Goal: Task Accomplishment & Management: Use online tool/utility

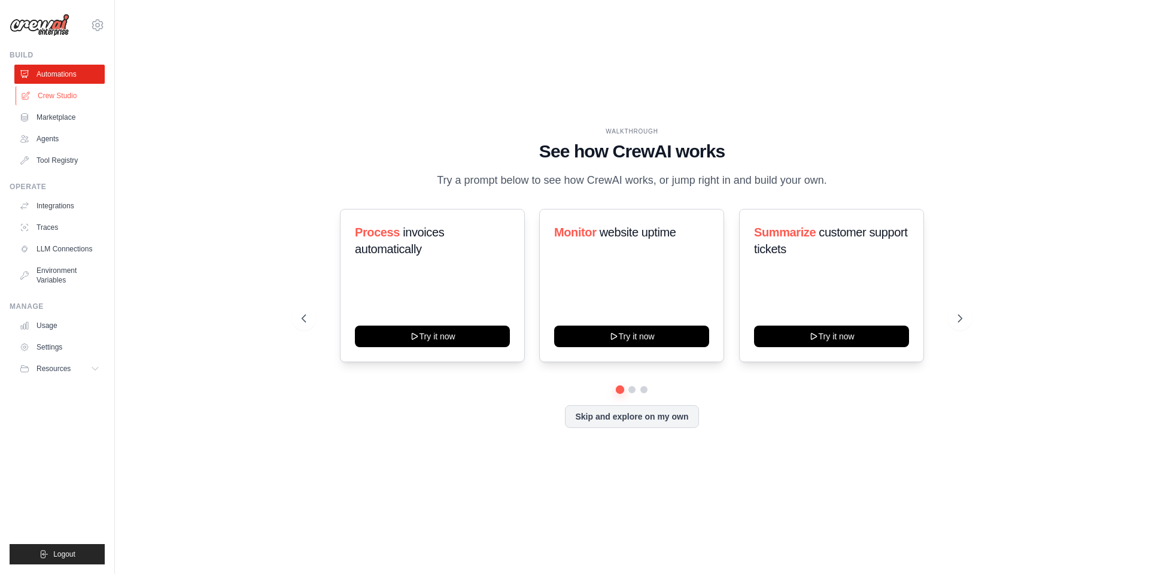
click at [78, 100] on link "Crew Studio" at bounding box center [61, 95] width 90 height 19
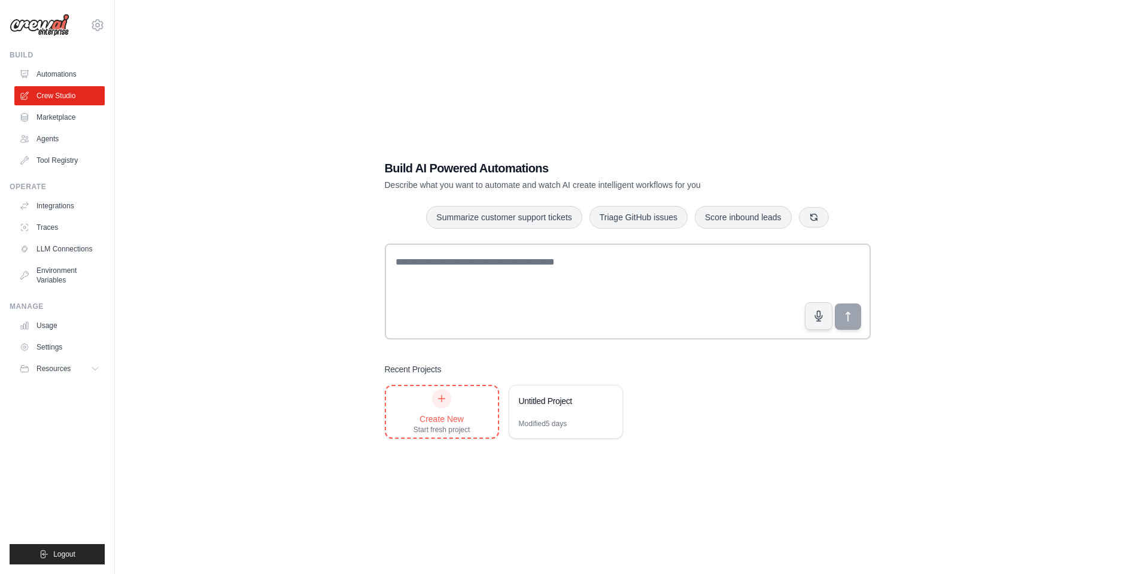
click at [435, 413] on div "Create New" at bounding box center [441, 419] width 57 height 12
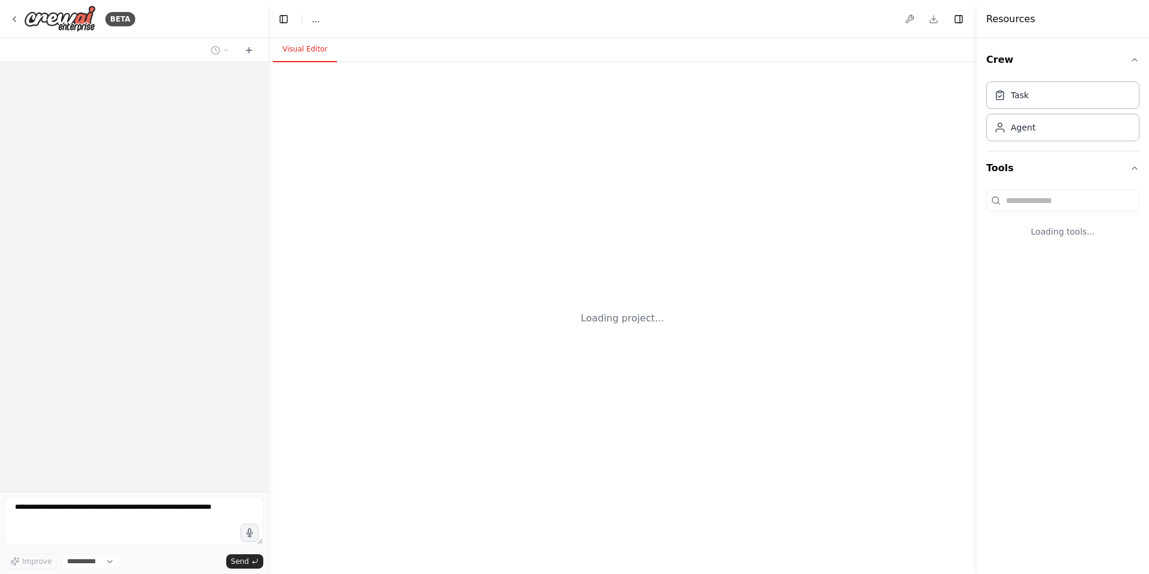
select select "****"
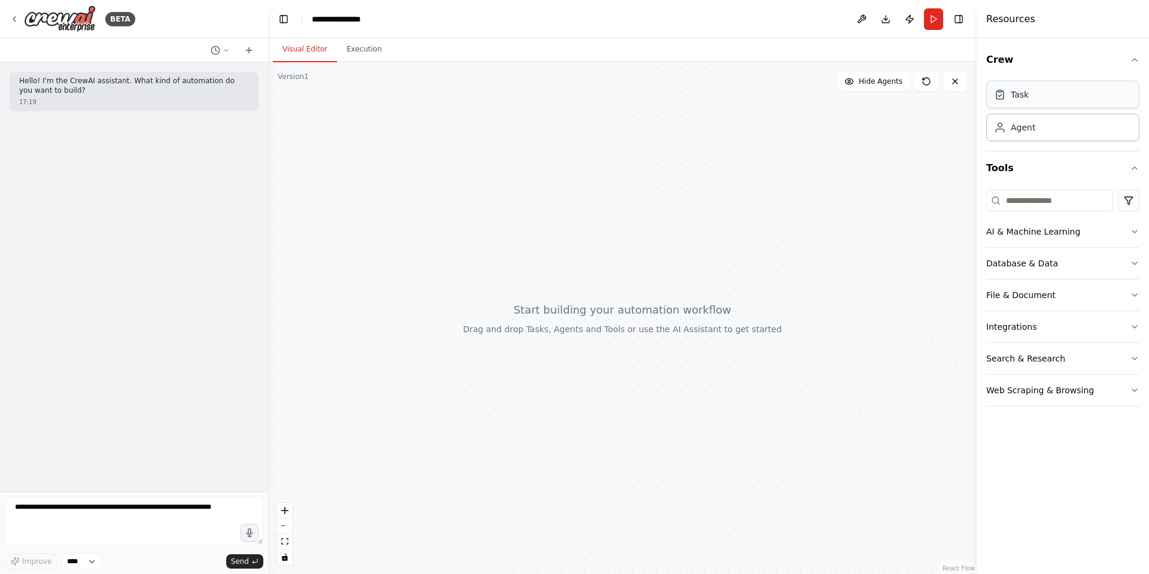
click at [1040, 108] on div "Task Agent" at bounding box center [1062, 109] width 153 height 65
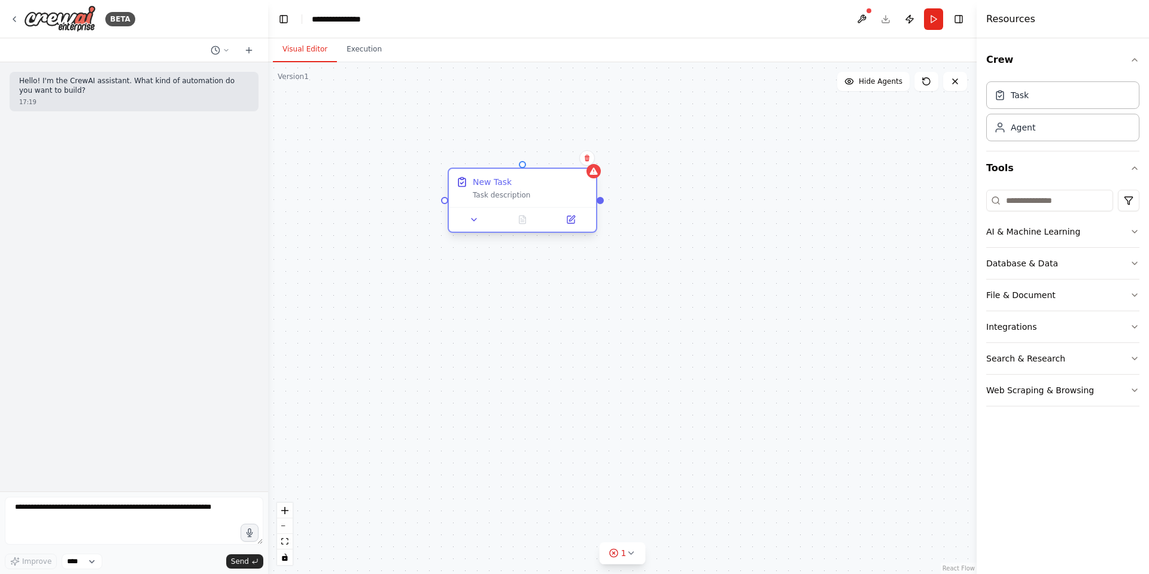
drag, startPoint x: 546, startPoint y: 162, endPoint x: 447, endPoint y: 184, distance: 101.3
click at [449, 184] on div "New Task Task description" at bounding box center [522, 188] width 147 height 38
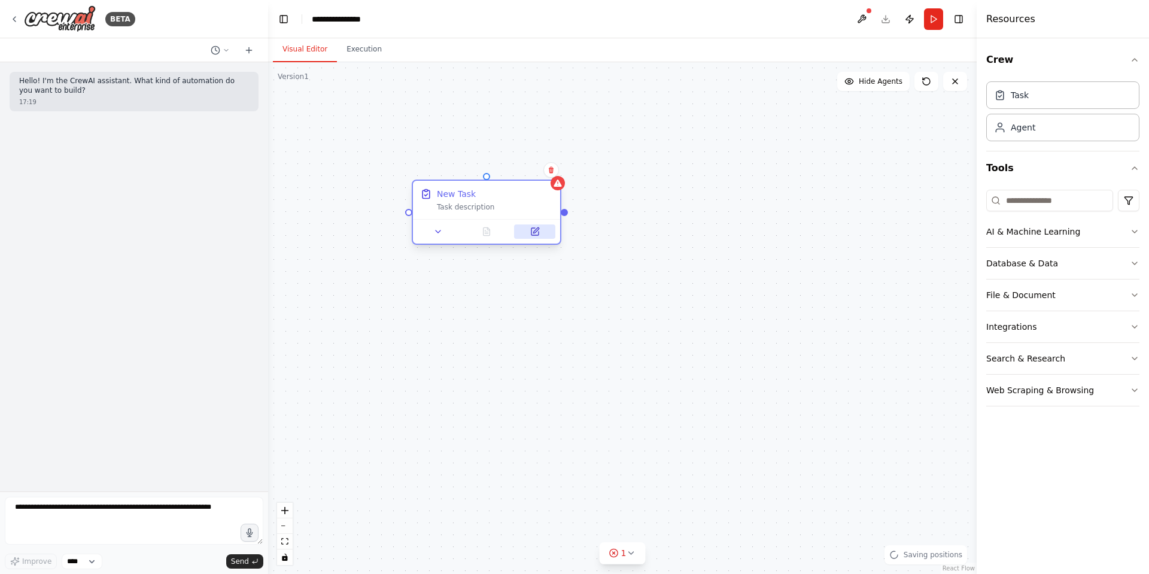
click at [534, 238] on button at bounding box center [534, 231] width 41 height 14
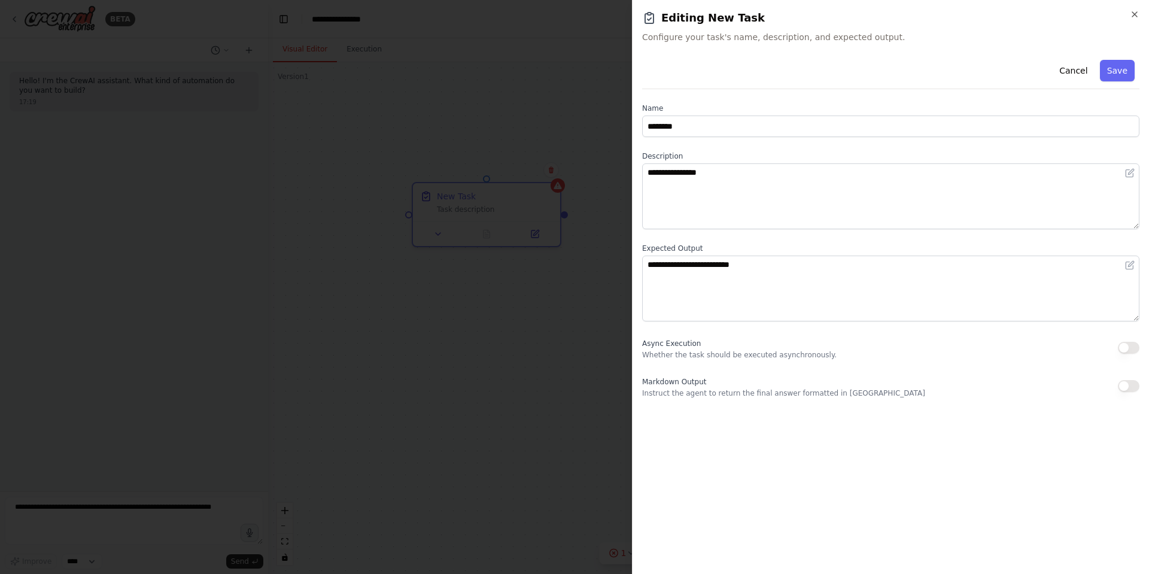
click at [1125, 385] on button "button" at bounding box center [1128, 386] width 22 height 12
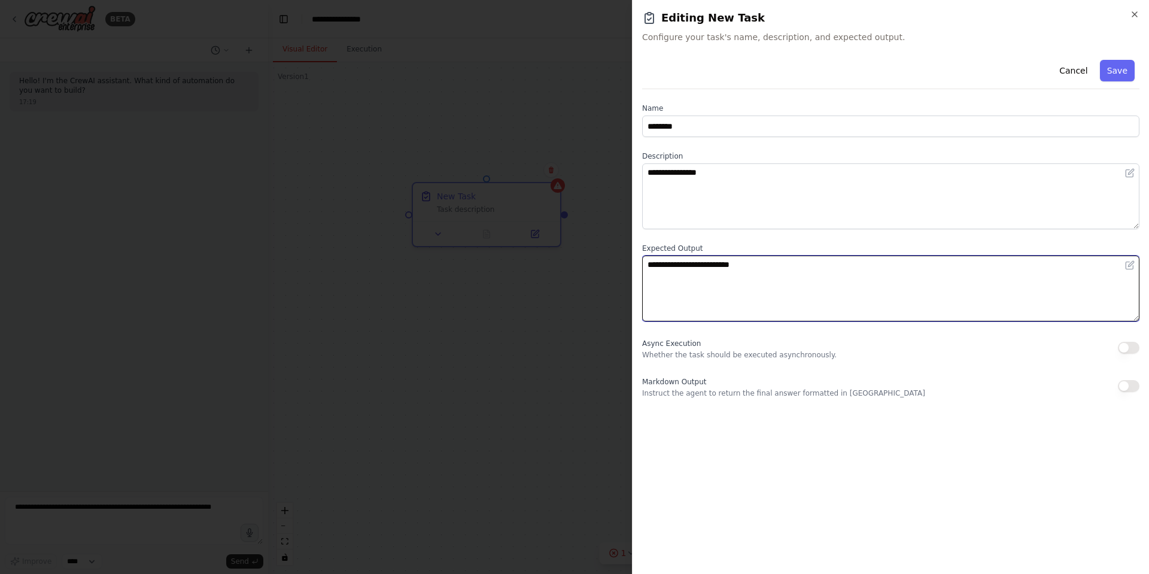
click at [806, 267] on textarea "**********" at bounding box center [890, 288] width 497 height 66
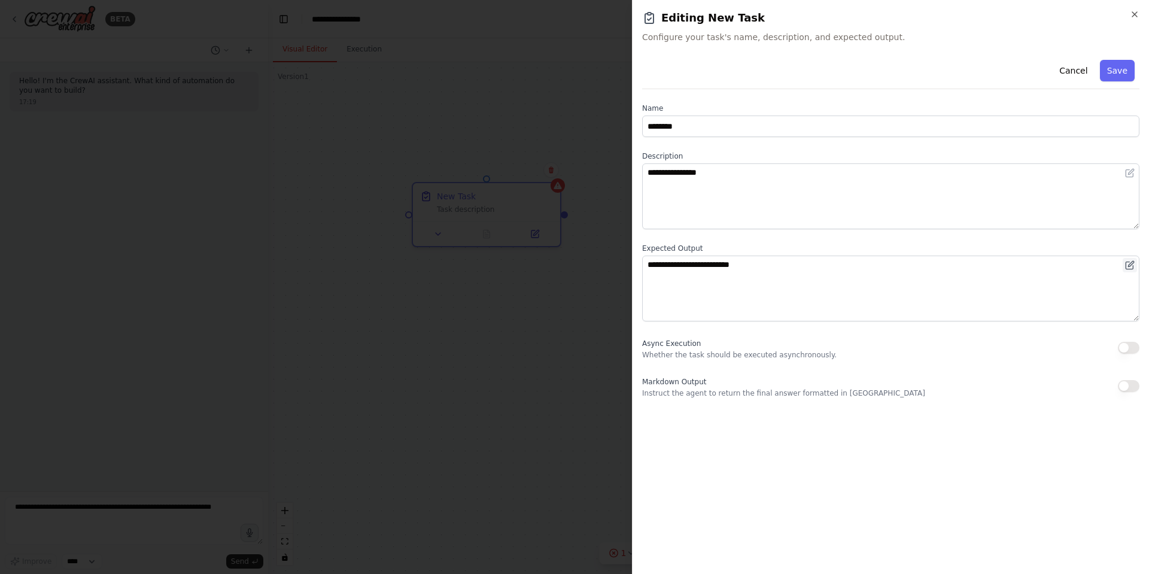
click at [1128, 265] on icon at bounding box center [1130, 263] width 5 height 5
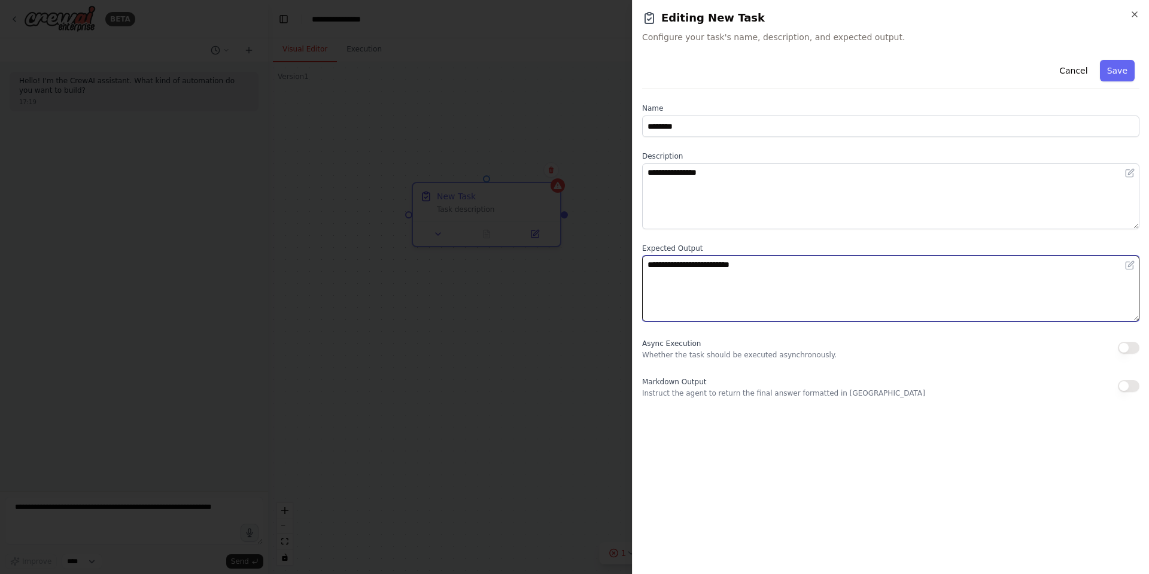
click at [911, 282] on textarea "**********" at bounding box center [890, 288] width 497 height 66
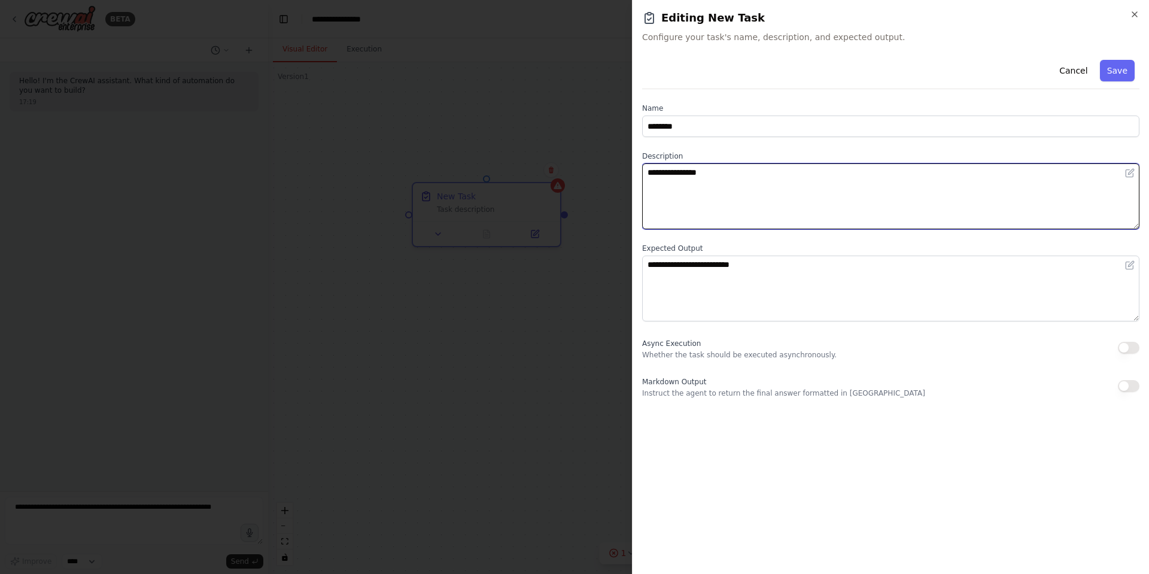
click at [849, 172] on textarea "**********" at bounding box center [890, 196] width 497 height 66
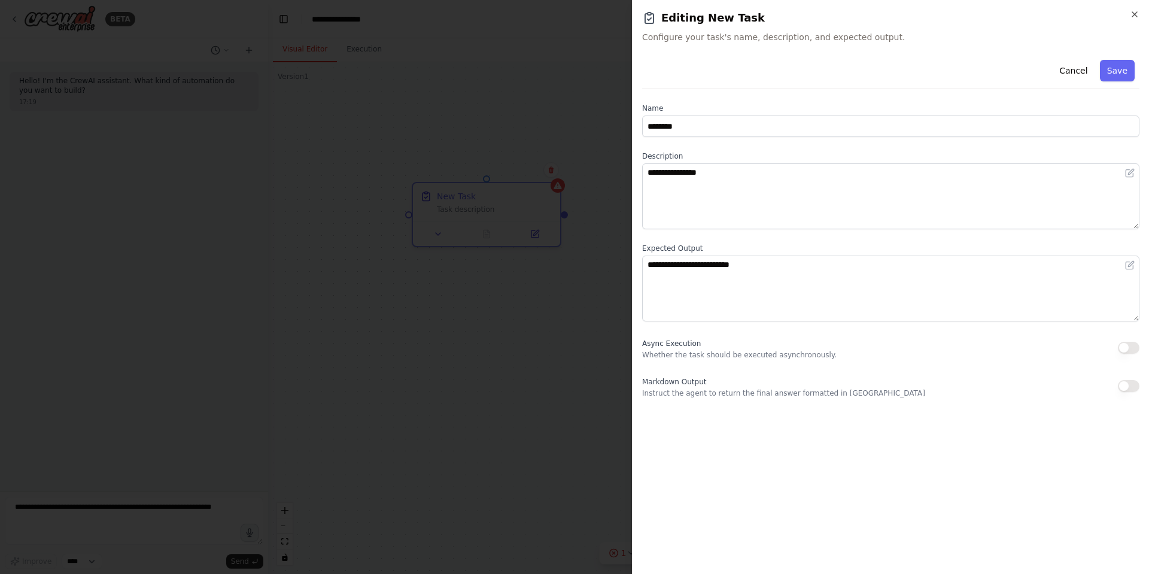
click at [556, 310] on div at bounding box center [574, 287] width 1149 height 574
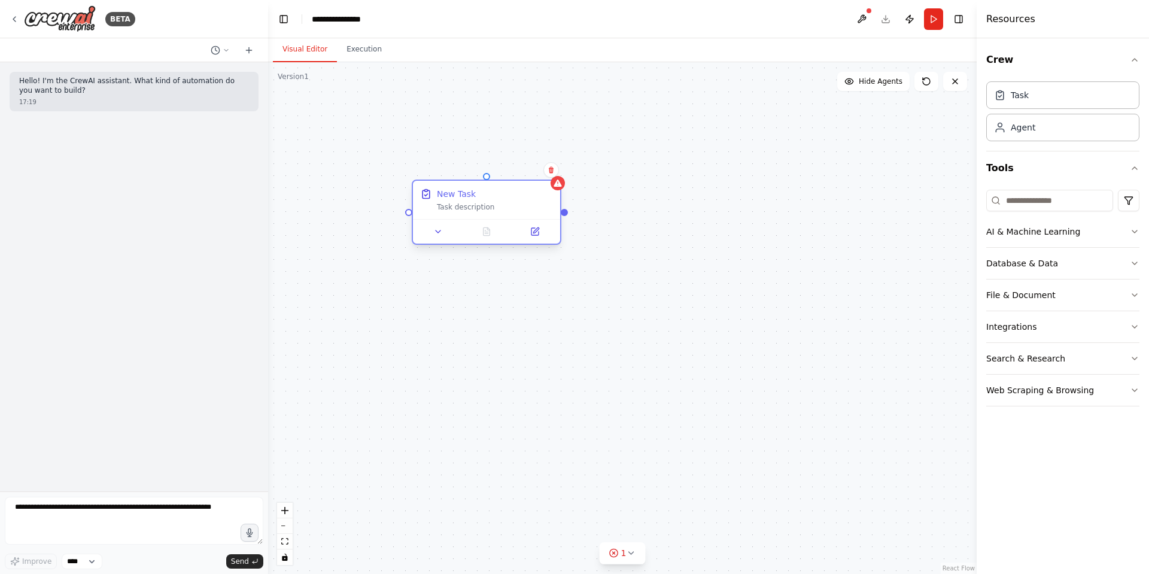
click at [437, 240] on div at bounding box center [486, 231] width 147 height 25
click at [436, 230] on icon at bounding box center [437, 231] width 5 height 2
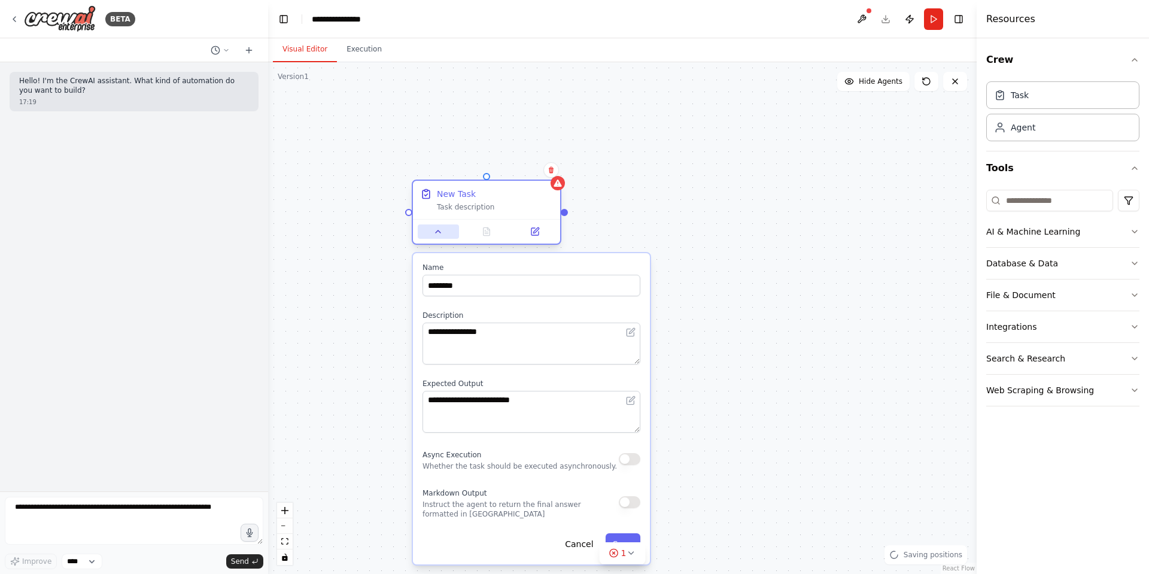
click at [436, 230] on icon at bounding box center [438, 232] width 10 height 10
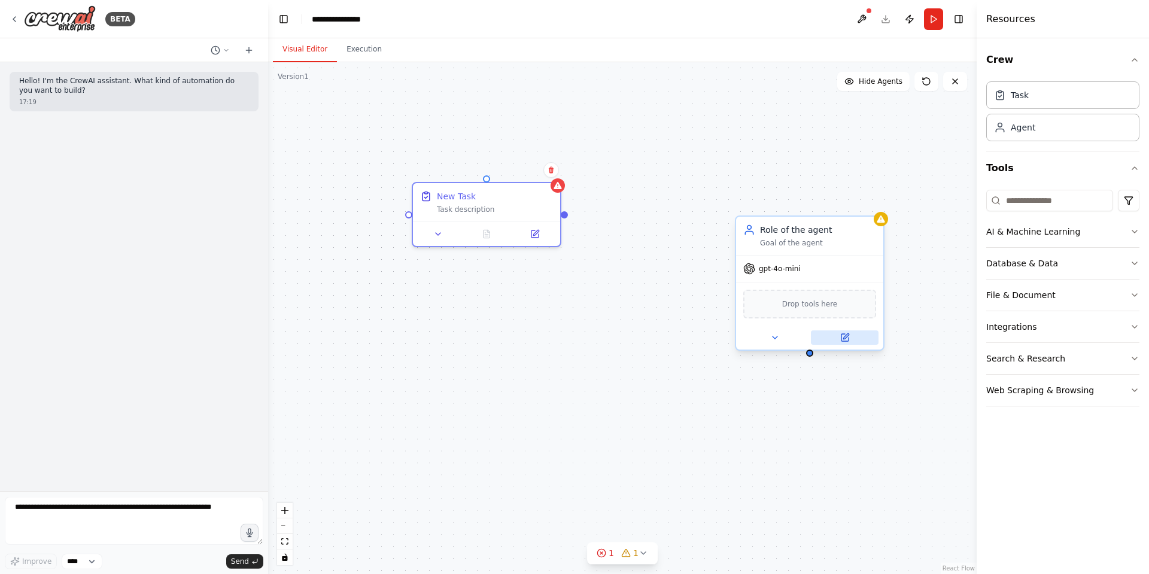
click at [846, 341] on icon at bounding box center [844, 337] width 7 height 7
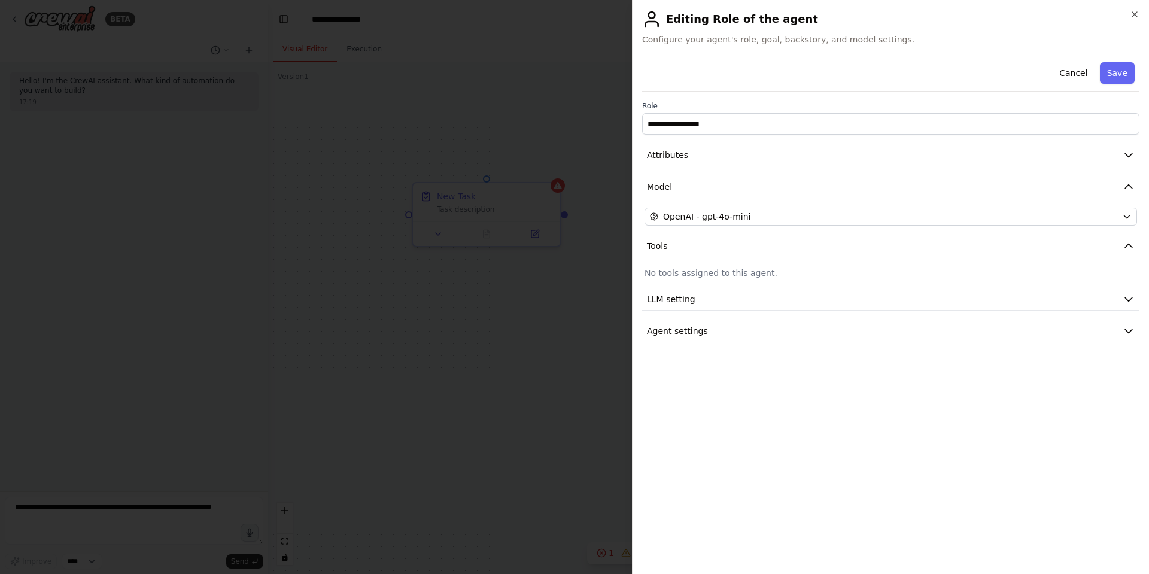
click at [516, 345] on div at bounding box center [574, 287] width 1149 height 574
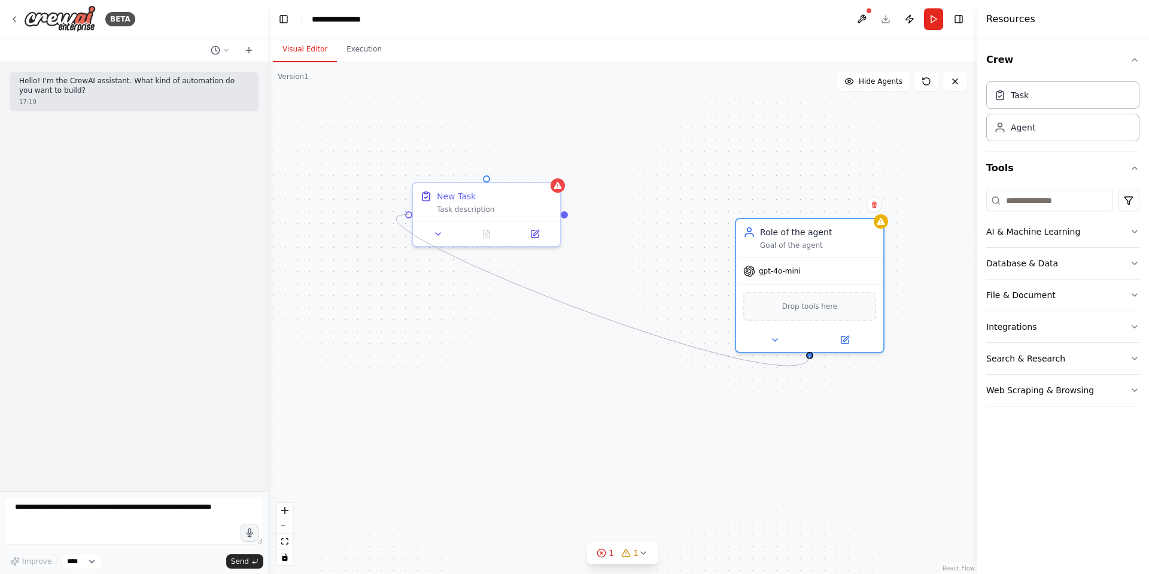
drag, startPoint x: 409, startPoint y: 214, endPoint x: 814, endPoint y: 359, distance: 429.7
click at [814, 359] on div "New Task Task description Role of the agent Goal of the agent gpt-4o-mini Drop …" at bounding box center [622, 317] width 708 height 511
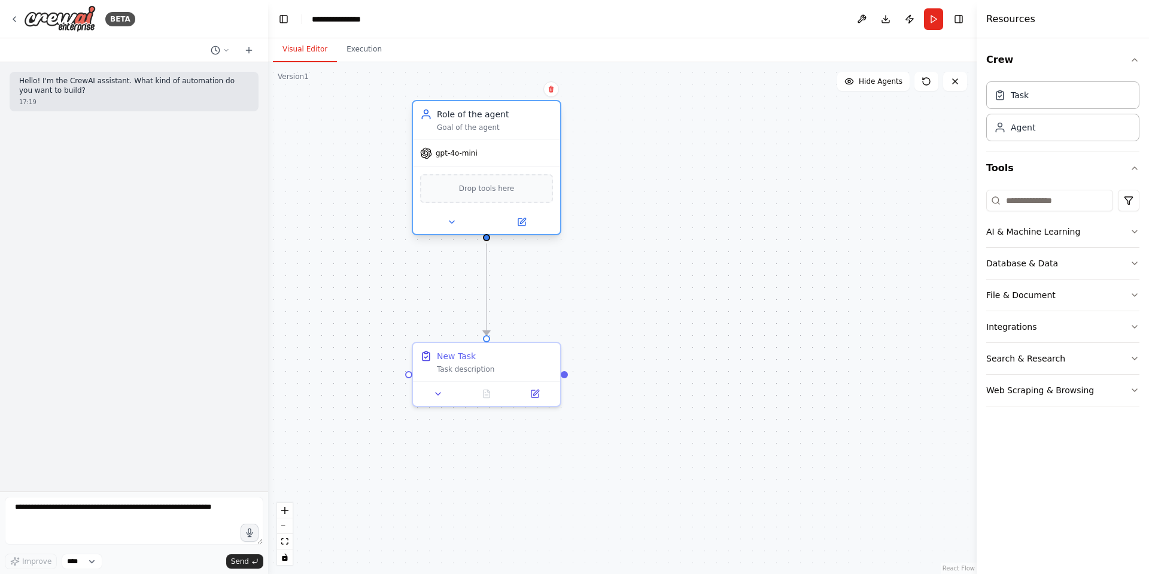
drag, startPoint x: 816, startPoint y: 238, endPoint x: 497, endPoint y: 120, distance: 340.5
click at [497, 120] on div "Role of the agent Goal of the agent" at bounding box center [495, 120] width 116 height 24
drag, startPoint x: 804, startPoint y: 170, endPoint x: 678, endPoint y: 151, distance: 127.7
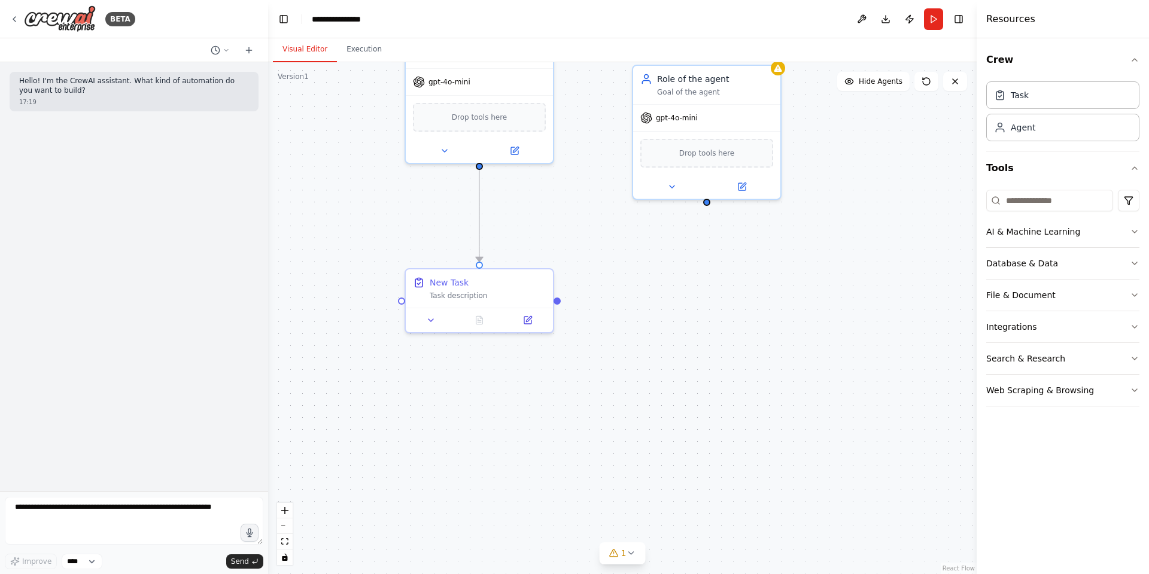
drag, startPoint x: 714, startPoint y: 278, endPoint x: 703, endPoint y: 204, distance: 74.4
click at [707, 204] on div ".deletable-edge-delete-btn { width: 20px; height: 20px; border: 0px solid #ffff…" at bounding box center [622, 317] width 708 height 511
drag, startPoint x: 481, startPoint y: 264, endPoint x: 706, endPoint y: 206, distance: 232.3
click at [706, 206] on div ".deletable-edge-delete-btn { width: 20px; height: 20px; border: 0px solid #ffff…" at bounding box center [622, 317] width 708 height 511
drag, startPoint x: 706, startPoint y: 200, endPoint x: 483, endPoint y: 270, distance: 233.9
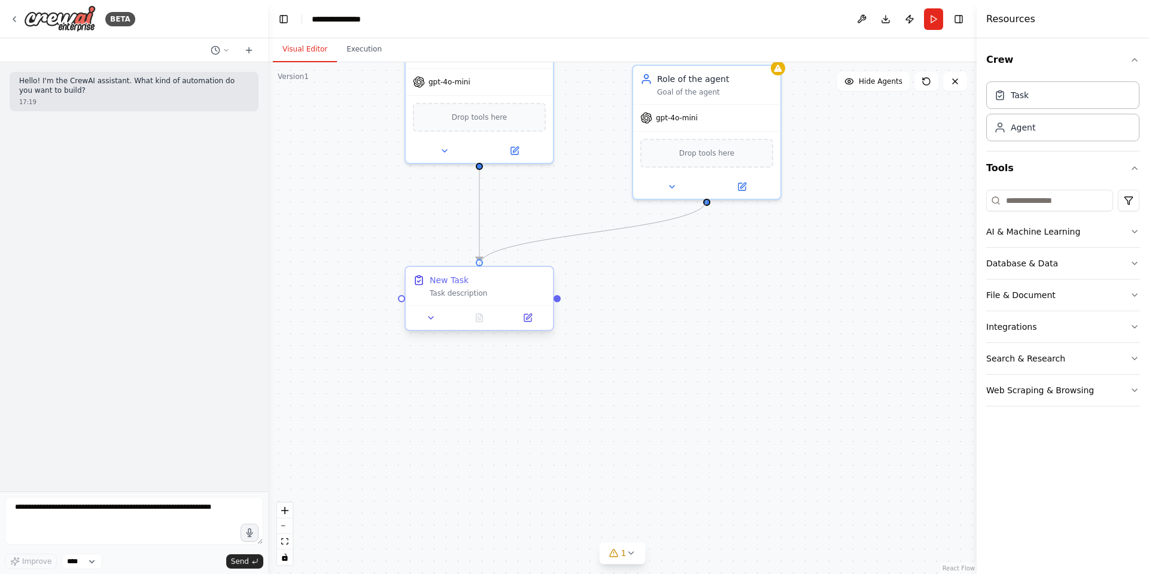
click at [483, 270] on div "New Task Task description Role of the agent Goal of the agent gpt-4o-mini Drop …" at bounding box center [615, 403] width 708 height 511
drag, startPoint x: 706, startPoint y: 202, endPoint x: 866, endPoint y: 322, distance: 200.4
click at [866, 322] on div ".deletable-edge-delete-btn { width: 20px; height: 20px; border: 0px solid #ffff…" at bounding box center [622, 317] width 708 height 511
drag, startPoint x: 866, startPoint y: 322, endPoint x: 706, endPoint y: 202, distance: 199.9
click at [706, 202] on div ".deletable-edge-delete-btn { width: 20px; height: 20px; border: 0px solid #ffff…" at bounding box center [622, 317] width 708 height 511
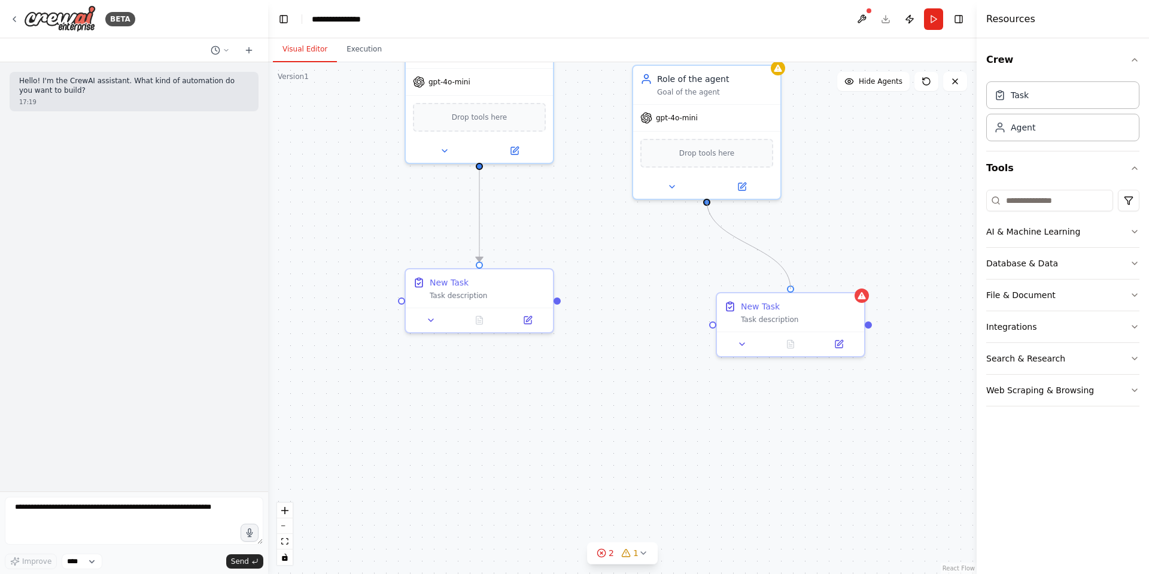
drag, startPoint x: 790, startPoint y: 288, endPoint x: 707, endPoint y: 205, distance: 117.6
click at [707, 205] on div "New Task Task description Role of the agent Goal of the agent gpt-4o-mini Drop …" at bounding box center [615, 403] width 708 height 511
click at [707, 202] on div at bounding box center [706, 199] width 7 height 7
drag, startPoint x: 588, startPoint y: 431, endPoint x: 480, endPoint y: 168, distance: 284.4
click at [480, 168] on div ".deletable-edge-delete-btn { width: 20px; height: 20px; border: 0px solid #ffff…" at bounding box center [622, 317] width 708 height 511
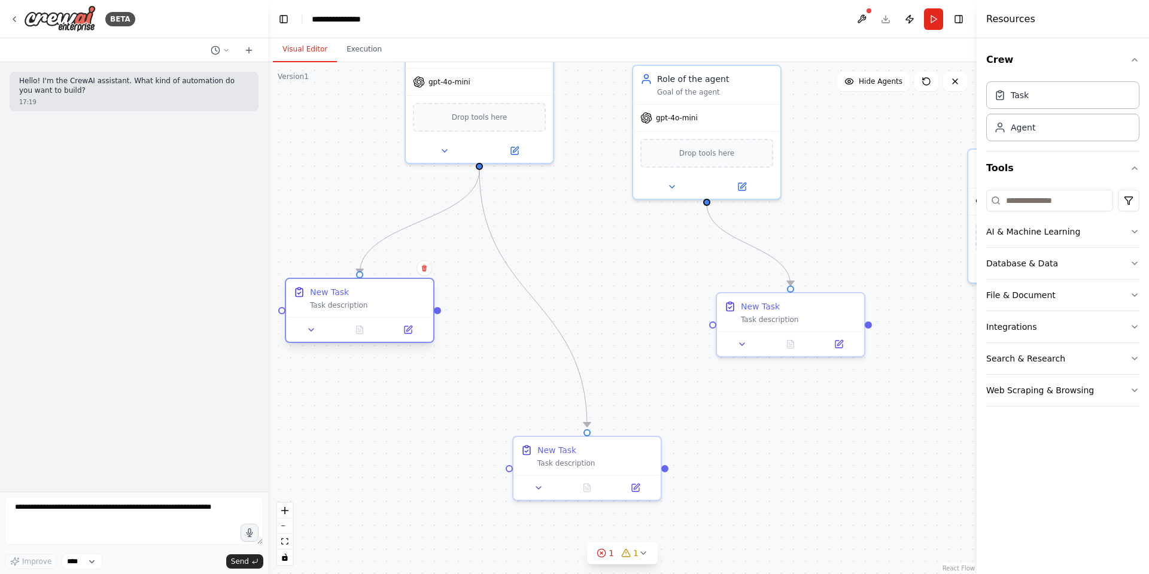
drag, startPoint x: 472, startPoint y: 273, endPoint x: 354, endPoint y: 288, distance: 118.7
click at [354, 288] on div "New Task" at bounding box center [368, 292] width 116 height 12
drag, startPoint x: 437, startPoint y: 313, endPoint x: 715, endPoint y: 328, distance: 279.2
click at [715, 328] on div "New Task Task description Role of the agent Goal of the agent gpt-4o-mini Drop …" at bounding box center [615, 404] width 710 height 513
click at [675, 325] on icon "Edge from 30217895-6d3a-4a16-812b-057768c1c9f7 to 4d34be86-ce16-46f5-972d-d8693…" at bounding box center [574, 319] width 269 height 12
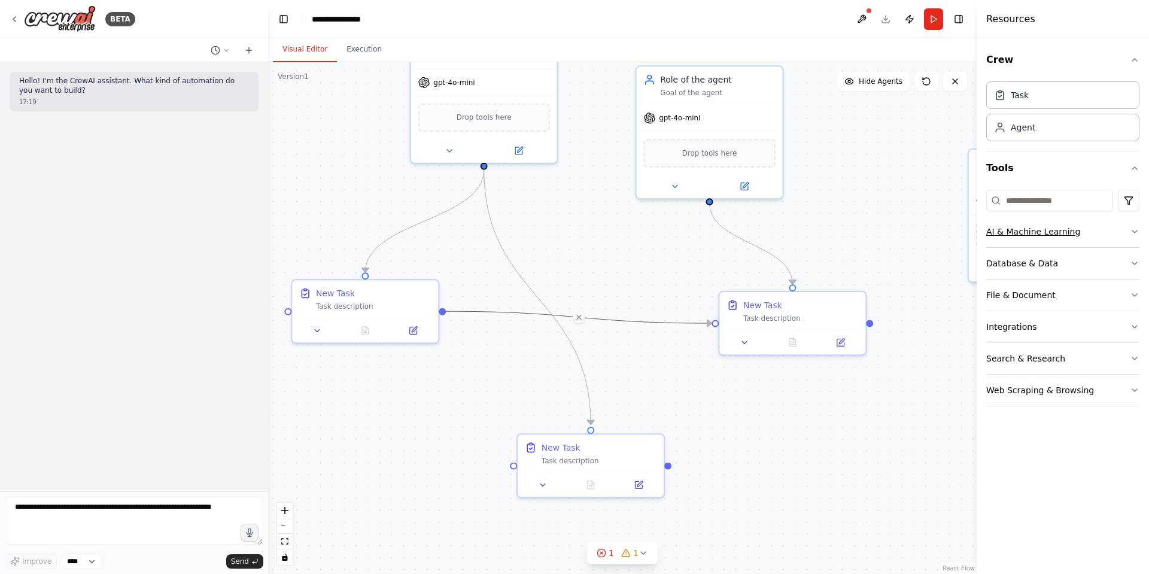
click at [1010, 230] on div "AI & Machine Learning" at bounding box center [1033, 232] width 94 height 12
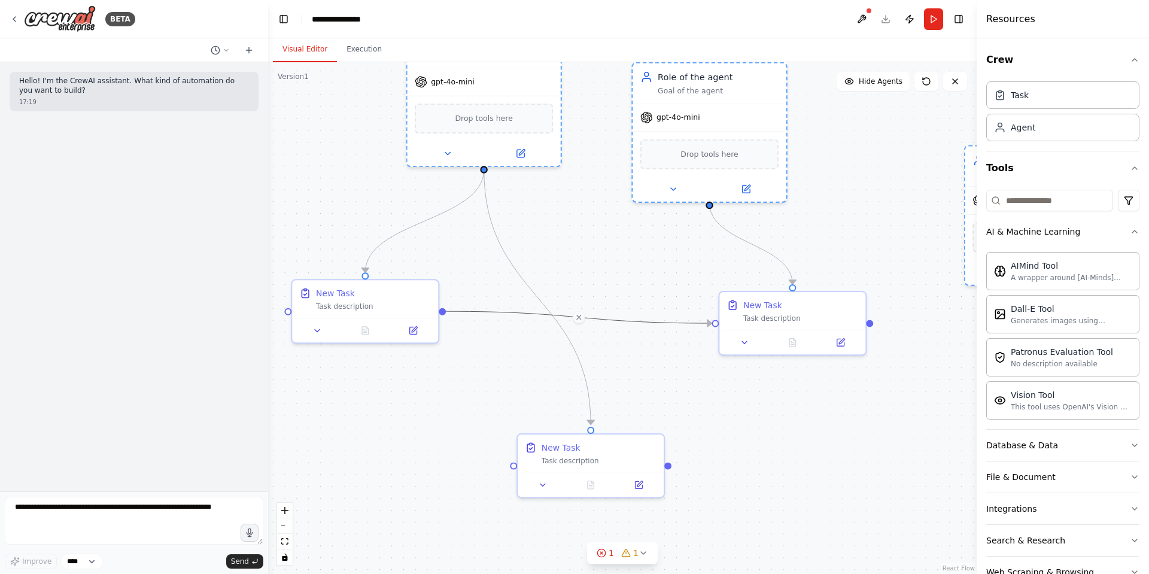
drag, startPoint x: 1019, startPoint y: 270, endPoint x: 972, endPoint y: 174, distance: 107.3
drag, startPoint x: 971, startPoint y: 153, endPoint x: 933, endPoint y: 155, distance: 38.9
click at [933, 155] on div "**********" at bounding box center [574, 287] width 1149 height 574
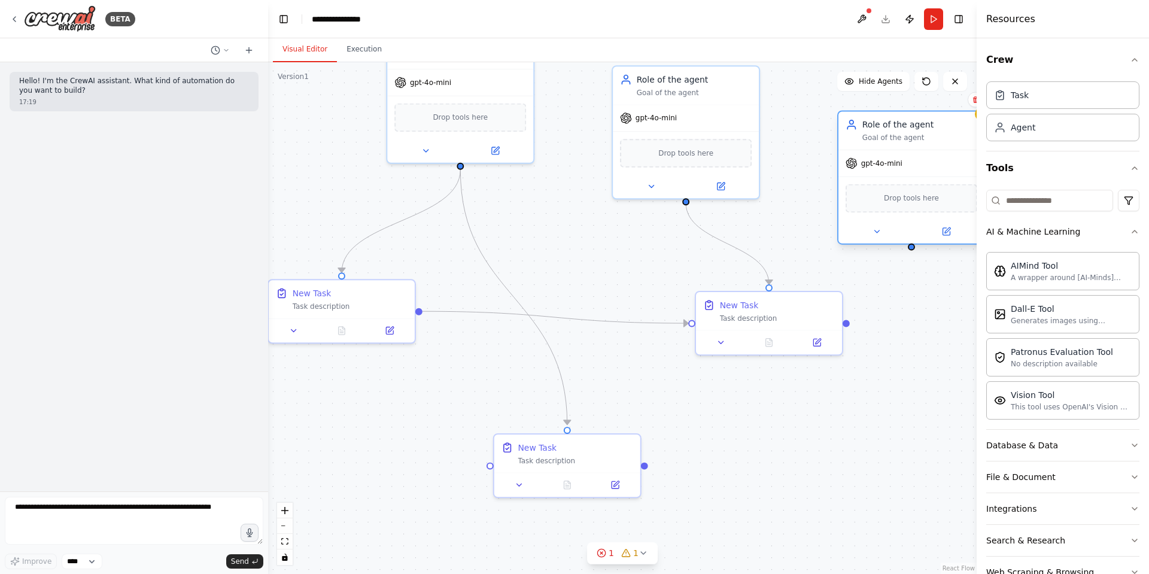
drag, startPoint x: 970, startPoint y: 167, endPoint x: 843, endPoint y: 129, distance: 132.1
click at [843, 129] on div "Role of the agent Goal of the agent" at bounding box center [911, 131] width 146 height 38
drag, startPoint x: 911, startPoint y: 243, endPoint x: 688, endPoint y: 204, distance: 226.6
click at [688, 204] on div ".deletable-edge-delete-btn { width: 20px; height: 20px; border: 0px solid #ffff…" at bounding box center [594, 401] width 702 height 507
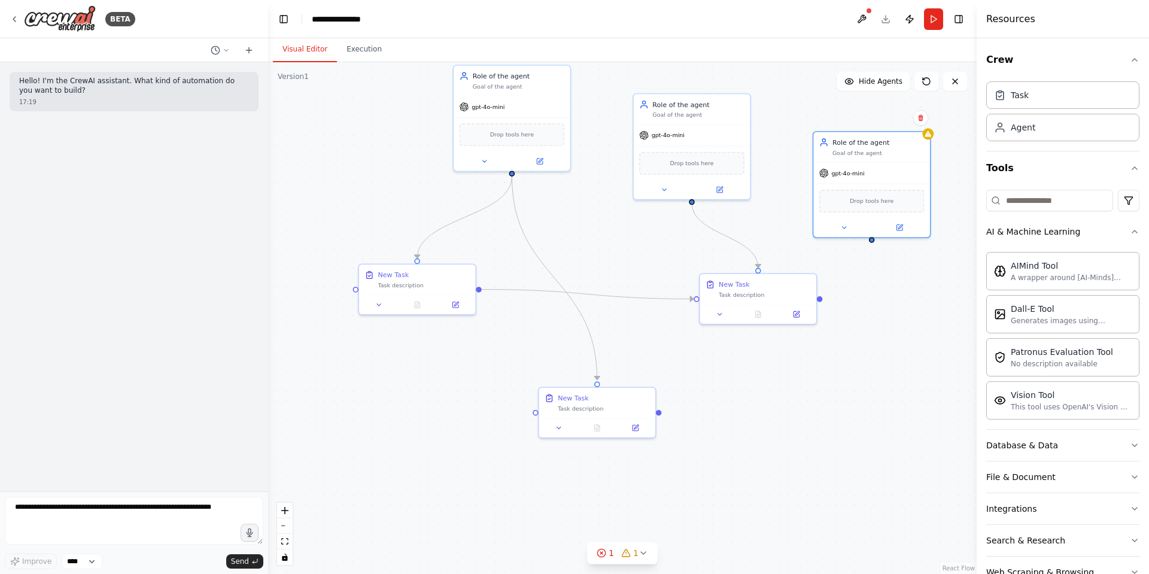
click at [724, 132] on div "gpt-4o-mini" at bounding box center [692, 135] width 117 height 21
click at [721, 191] on icon at bounding box center [719, 189] width 5 height 5
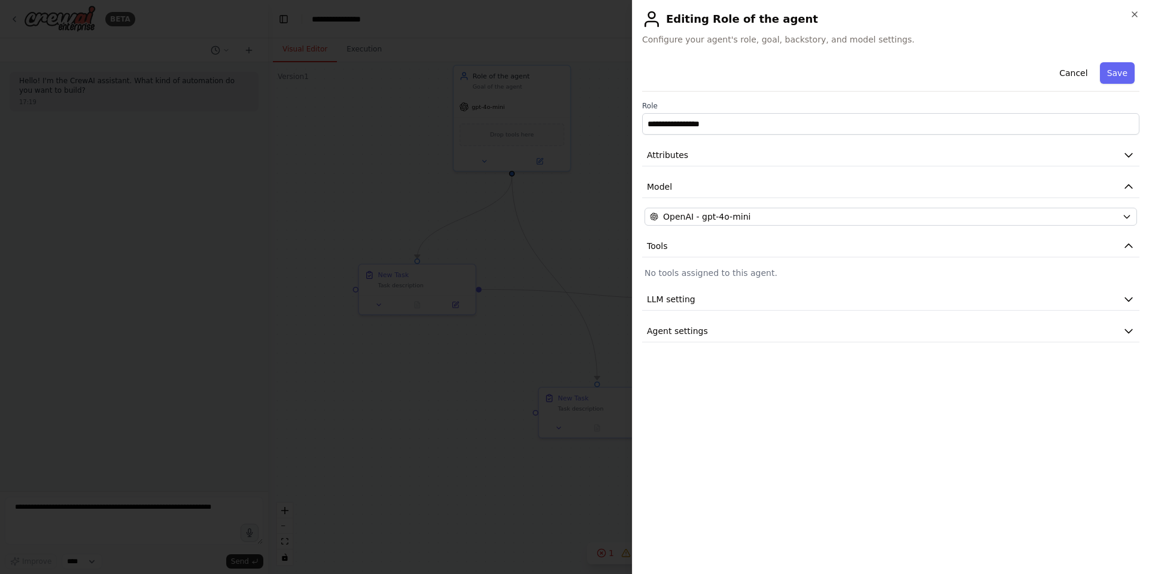
click at [706, 264] on div "**********" at bounding box center [890, 199] width 497 height 285
click at [535, 282] on div at bounding box center [574, 287] width 1149 height 574
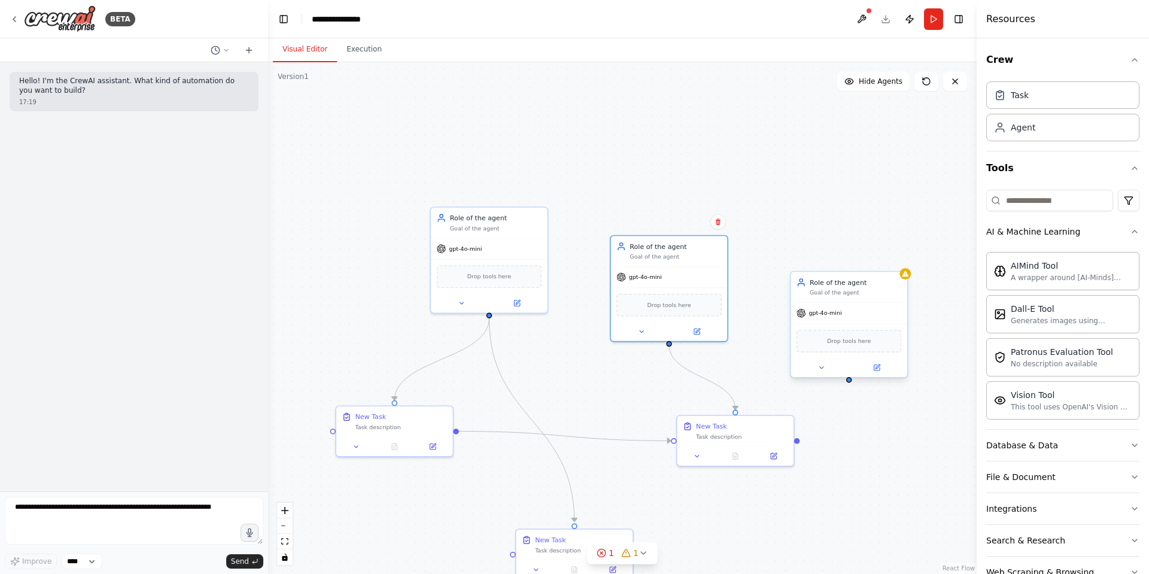
drag, startPoint x: 871, startPoint y: 240, endPoint x: 847, endPoint y: 382, distance: 143.2
click at [847, 382] on div ".deletable-edge-delete-btn { width: 20px; height: 20px; border: 0px solid #ffff…" at bounding box center [622, 317] width 708 height 511
drag, startPoint x: 845, startPoint y: 380, endPoint x: 733, endPoint y: 410, distance: 115.2
click at [733, 410] on div "New Task Task description Role of the agent Goal of the agent gpt-4o-mini Drop …" at bounding box center [595, 502] width 561 height 404
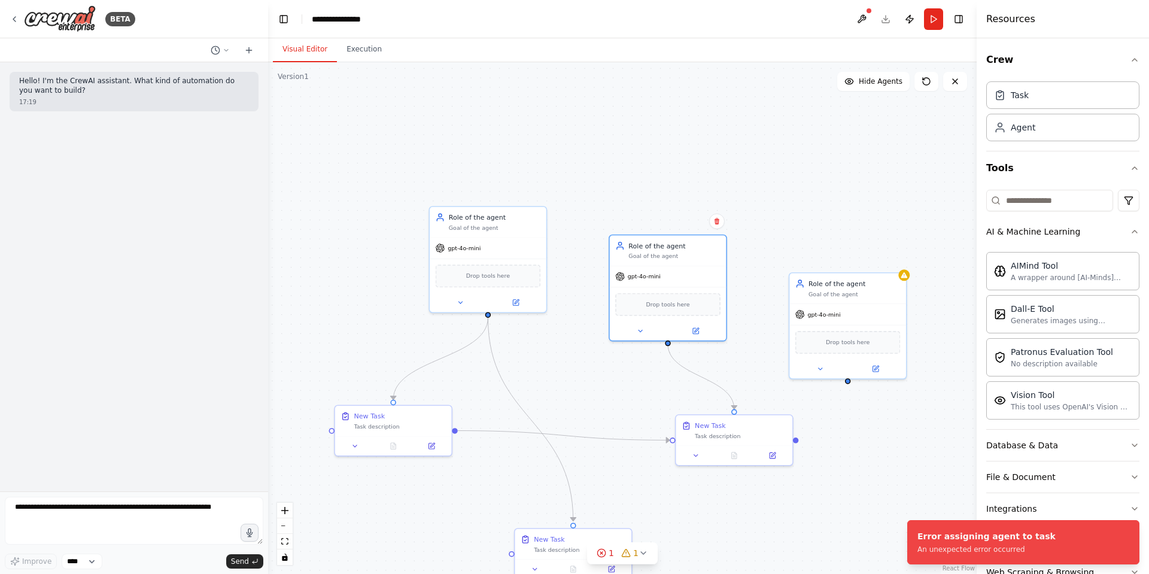
click at [846, 383] on div ".deletable-edge-delete-btn { width: 20px; height: 20px; border: 0px solid #ffff…" at bounding box center [622, 317] width 708 height 511
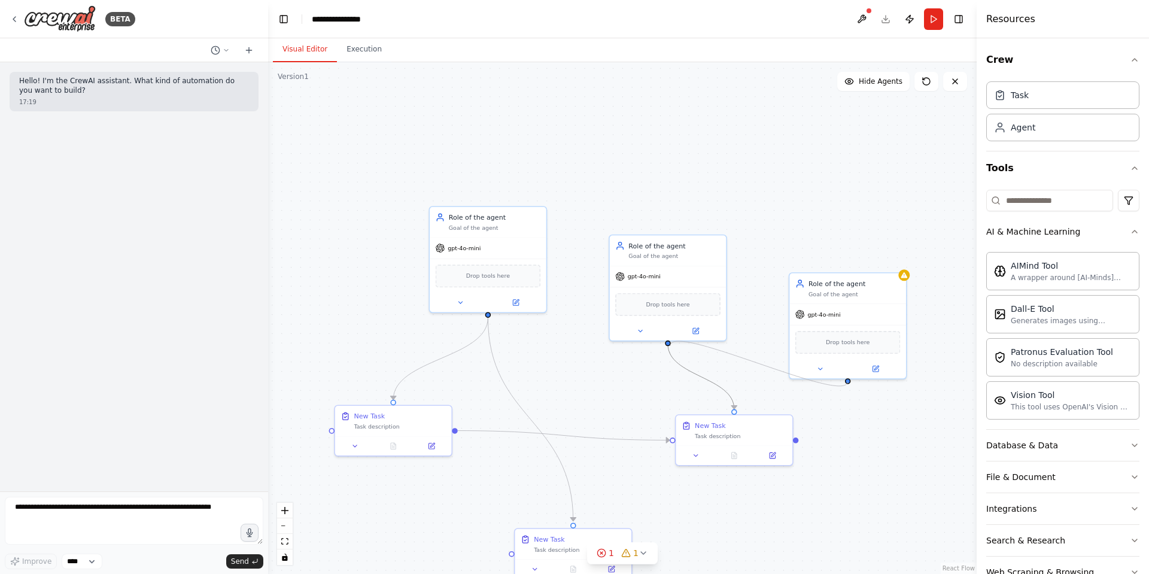
drag, startPoint x: 848, startPoint y: 377, endPoint x: 672, endPoint y: 346, distance: 178.6
click at [672, 346] on div ".deletable-edge-delete-btn { width: 20px; height: 20px; border: 0px solid #ffff…" at bounding box center [595, 502] width 561 height 404
click at [697, 325] on icon at bounding box center [696, 329] width 8 height 8
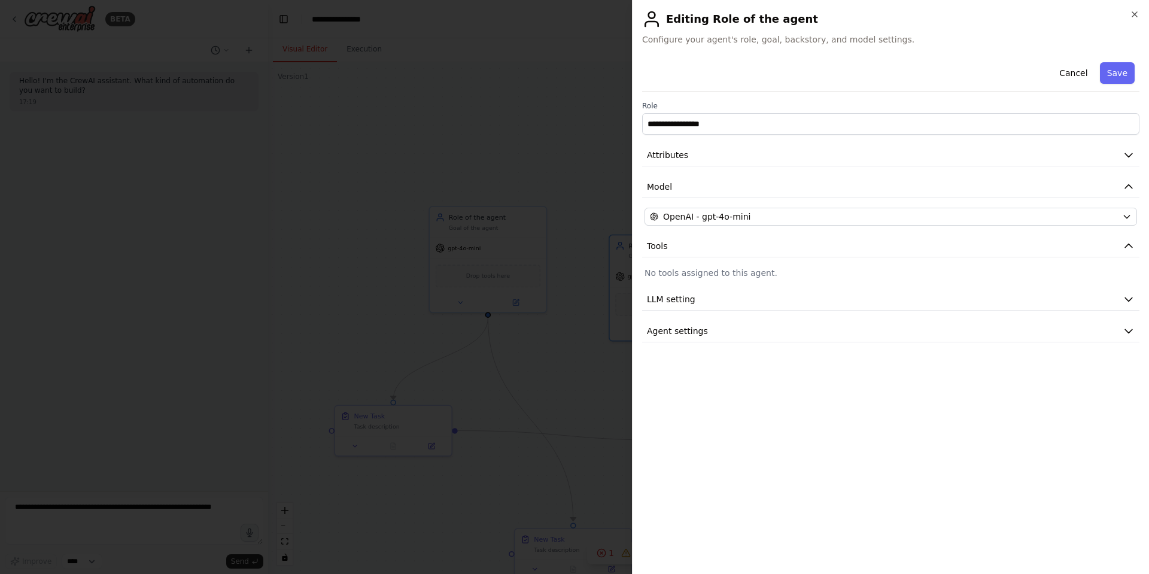
click at [728, 264] on div "**********" at bounding box center [890, 199] width 497 height 285
click at [534, 305] on div at bounding box center [574, 287] width 1149 height 574
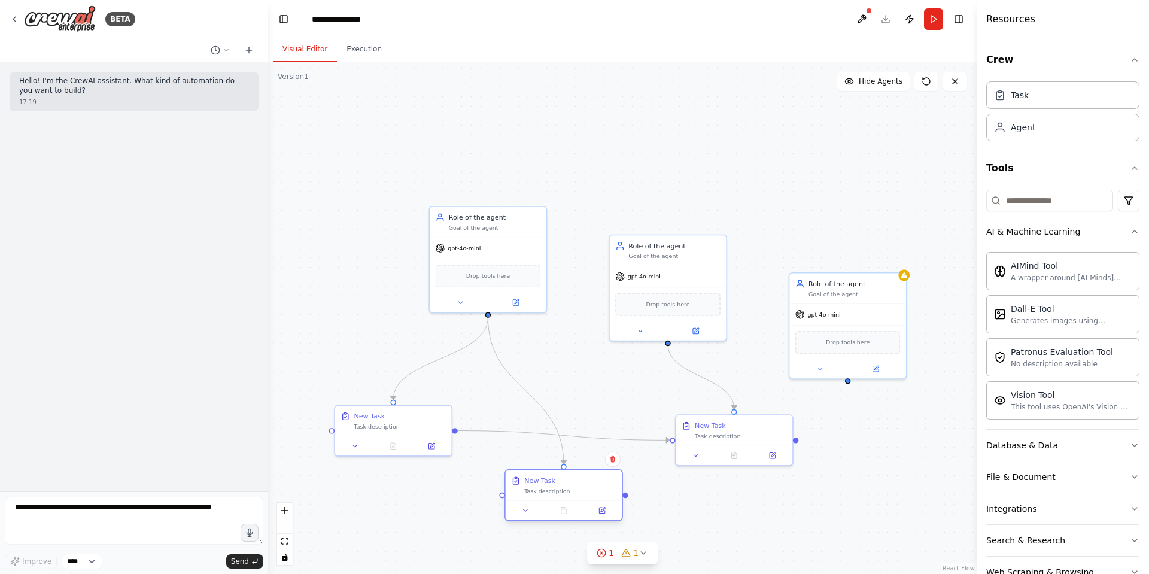
drag, startPoint x: 554, startPoint y: 537, endPoint x: 541, endPoint y: 479, distance: 60.1
click at [541, 479] on div "New Task" at bounding box center [539, 481] width 31 height 10
click at [519, 237] on div "gpt-4o-mini" at bounding box center [488, 246] width 117 height 21
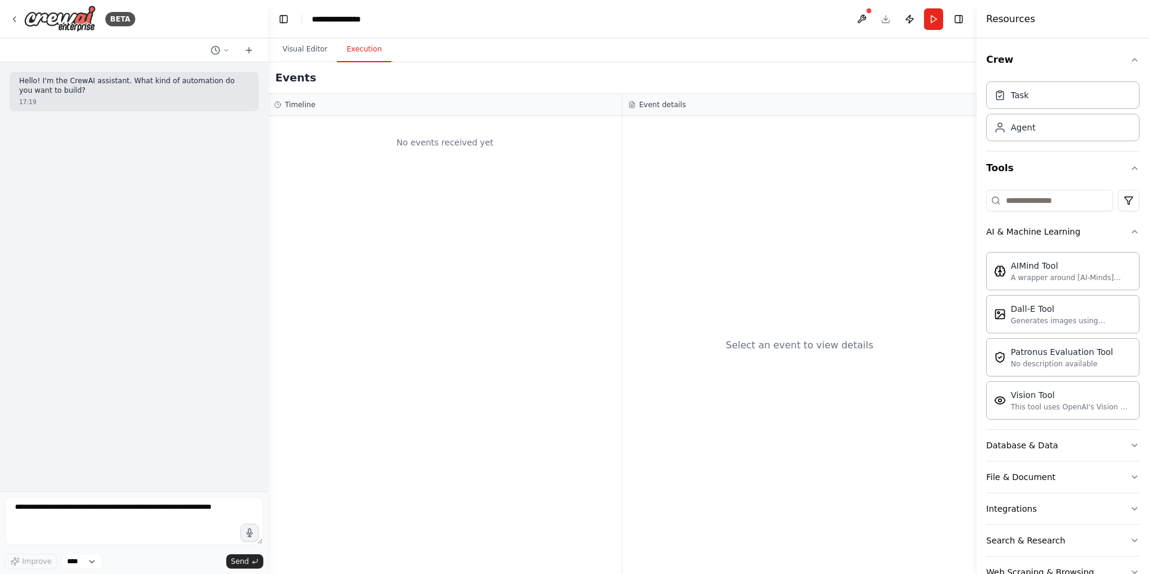
click at [363, 56] on button "Execution" at bounding box center [364, 49] width 54 height 25
click at [317, 50] on button "Visual Editor" at bounding box center [305, 49] width 64 height 25
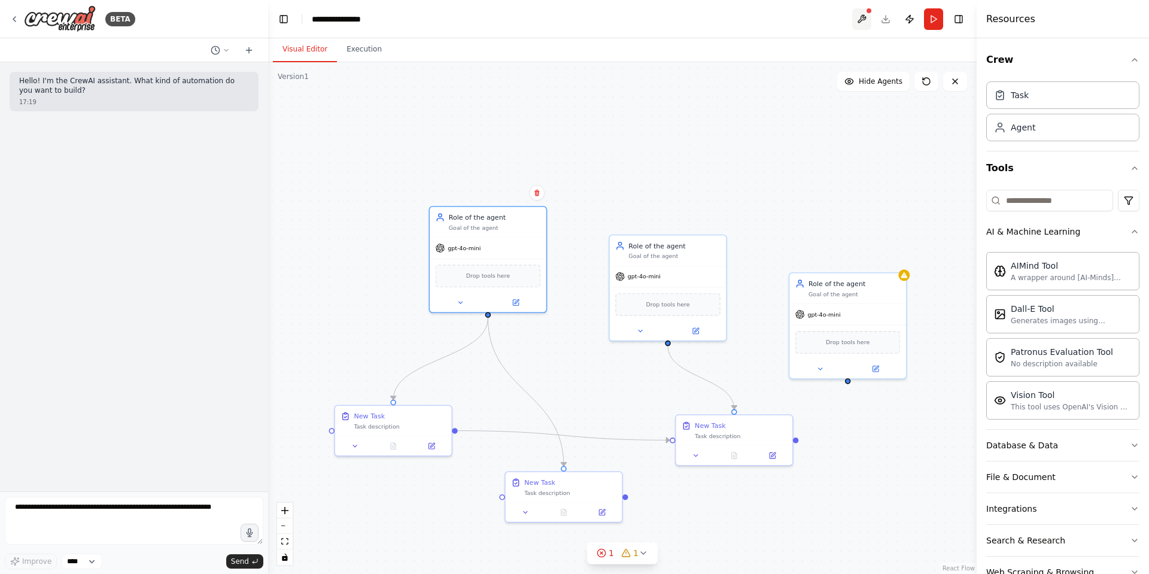
click at [861, 17] on button at bounding box center [861, 19] width 19 height 22
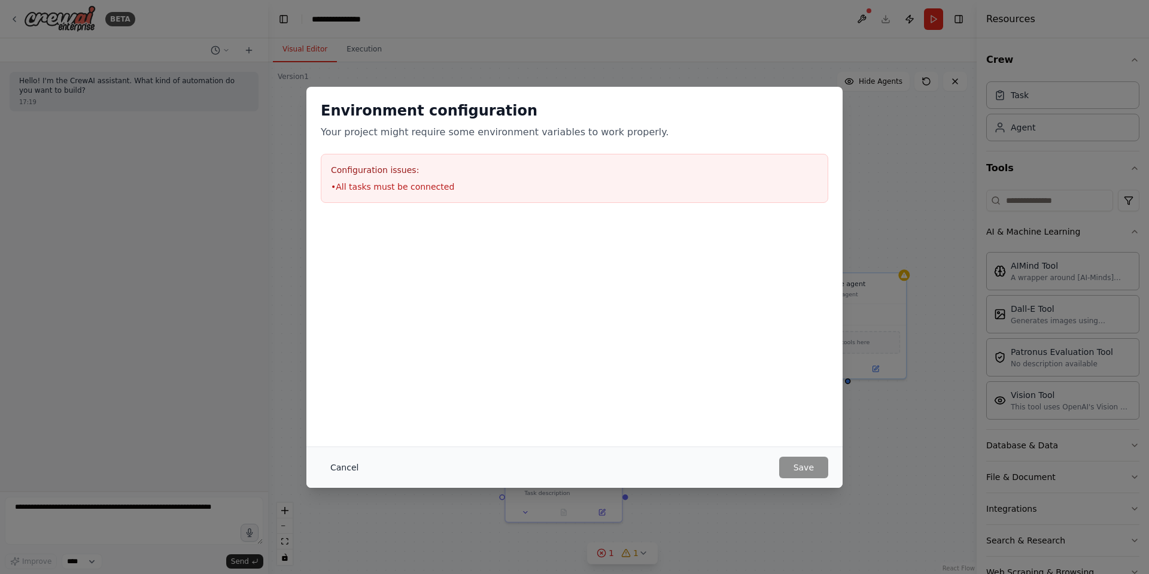
click at [348, 459] on button "Cancel" at bounding box center [344, 467] width 47 height 22
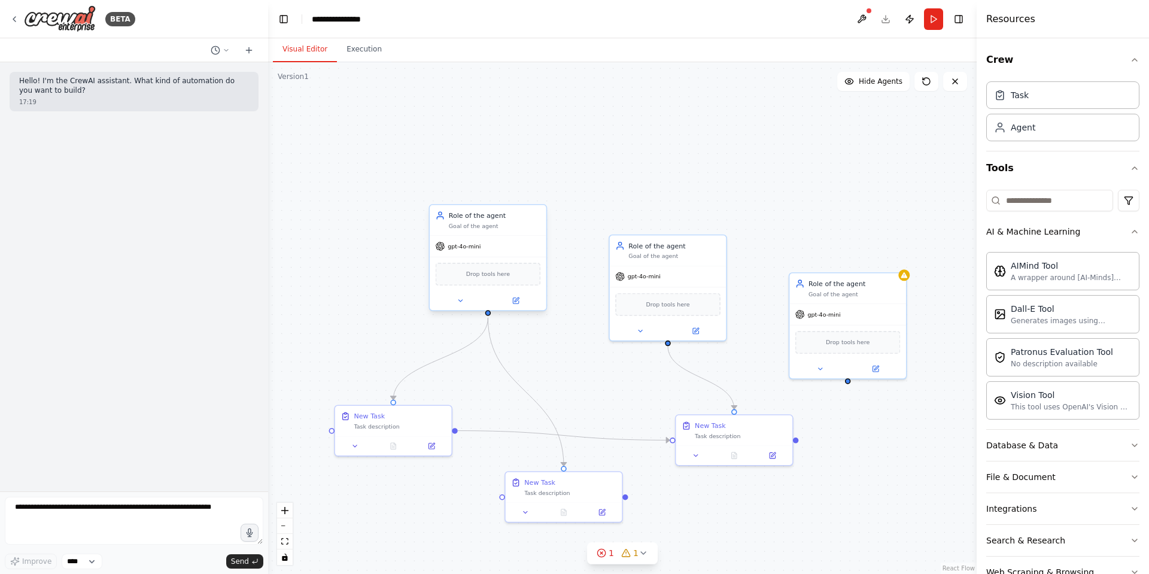
click at [500, 232] on div "Role of the agent Goal of the agent" at bounding box center [488, 220] width 117 height 31
click at [420, 427] on div "Task description" at bounding box center [400, 425] width 92 height 8
click at [432, 446] on icon at bounding box center [430, 443] width 5 height 5
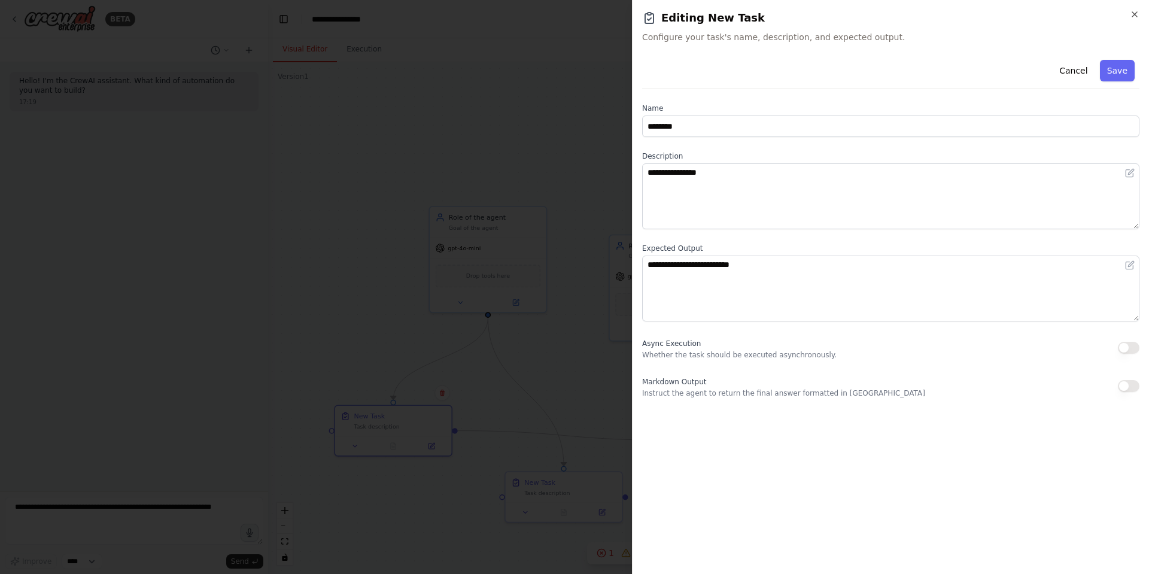
click at [723, 344] on div "Async Execution Whether the task should be executed asynchronously." at bounding box center [739, 348] width 194 height 24
click at [555, 63] on div at bounding box center [574, 287] width 1149 height 574
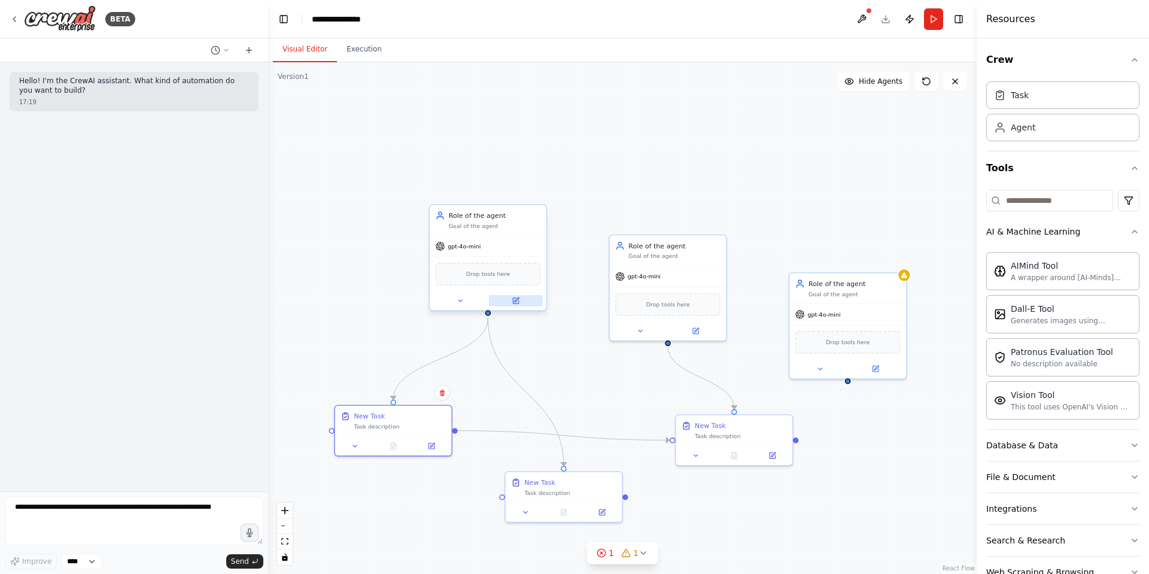
click at [516, 300] on icon at bounding box center [516, 299] width 4 height 4
click at [516, 309] on div at bounding box center [488, 300] width 117 height 19
click at [517, 300] on icon at bounding box center [515, 300] width 5 height 5
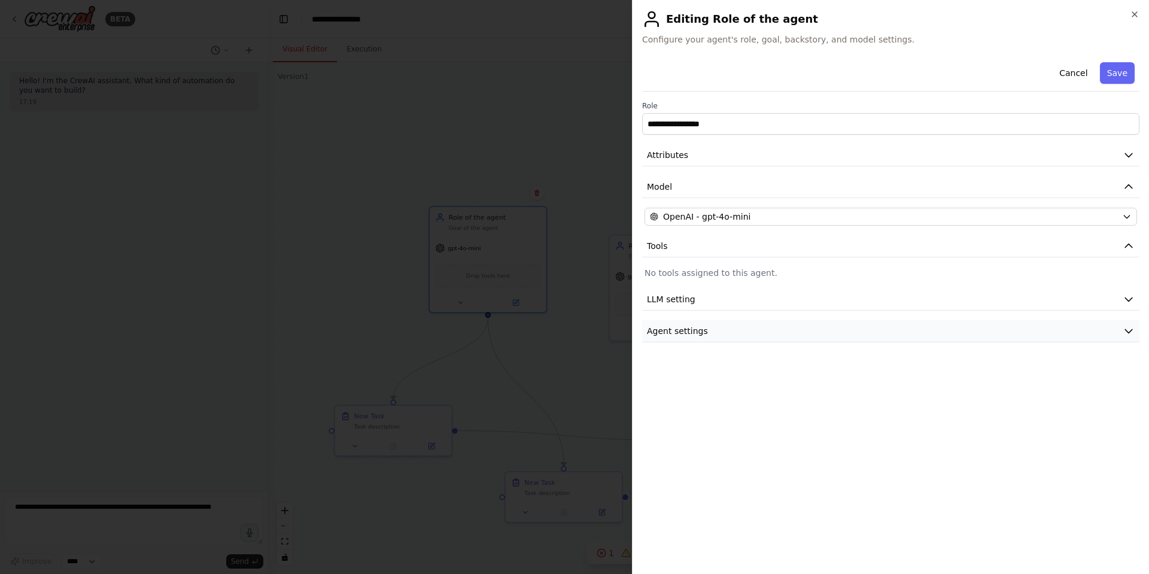
click at [702, 330] on span "Agent settings" at bounding box center [677, 331] width 61 height 12
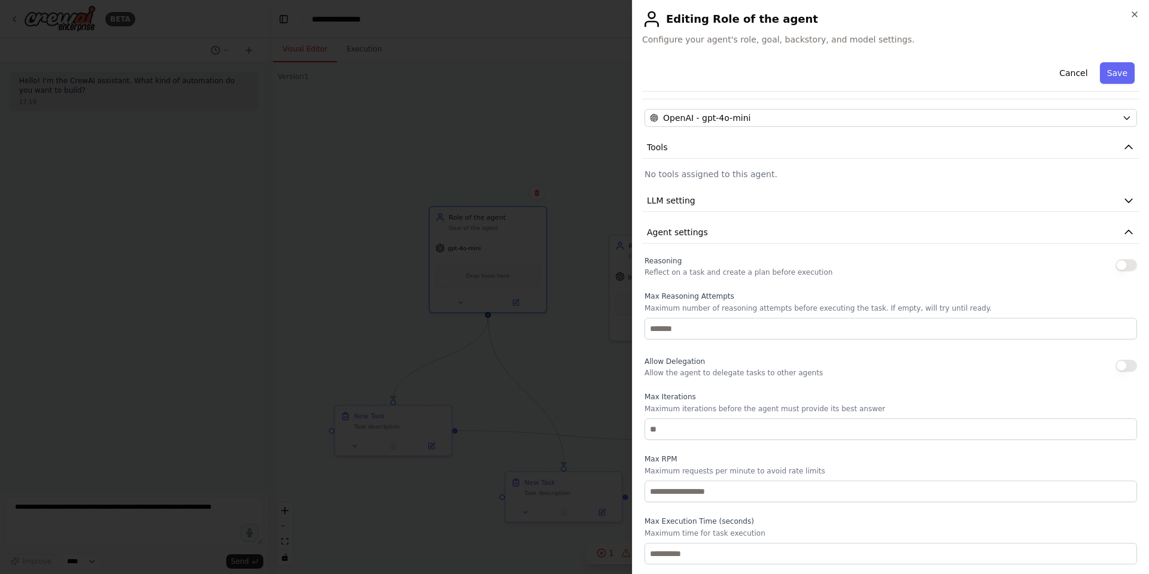
scroll to position [58, 0]
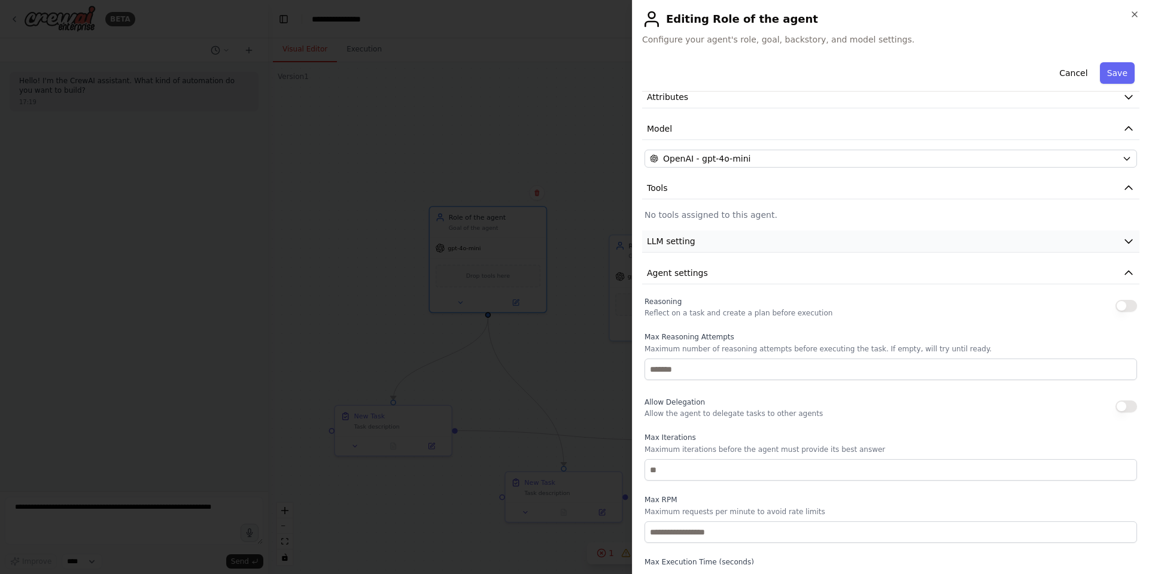
click at [693, 244] on button "LLM setting" at bounding box center [890, 241] width 497 height 22
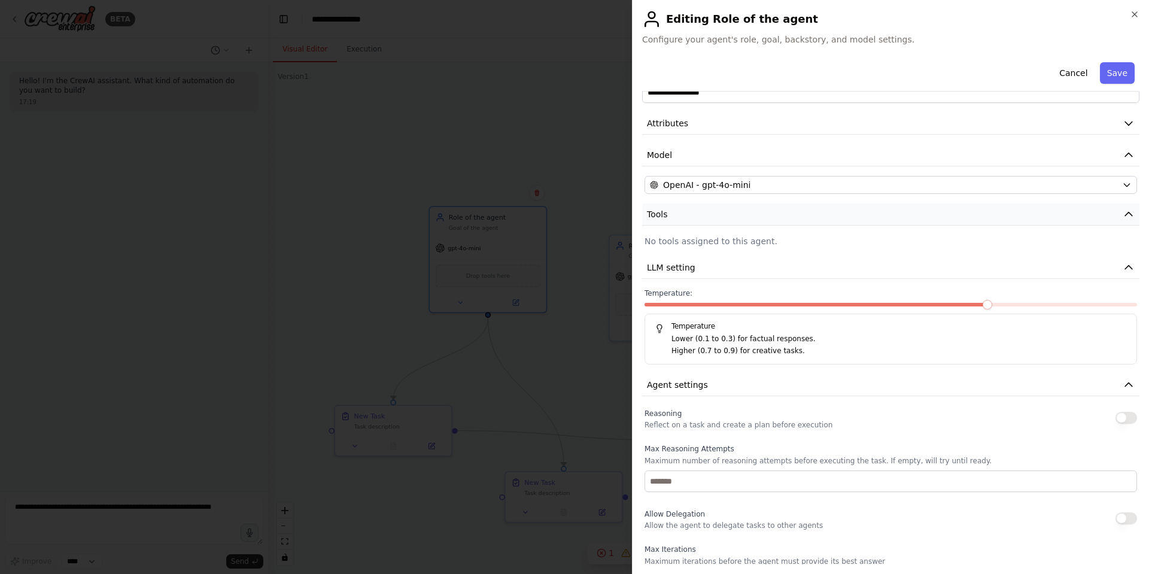
scroll to position [0, 0]
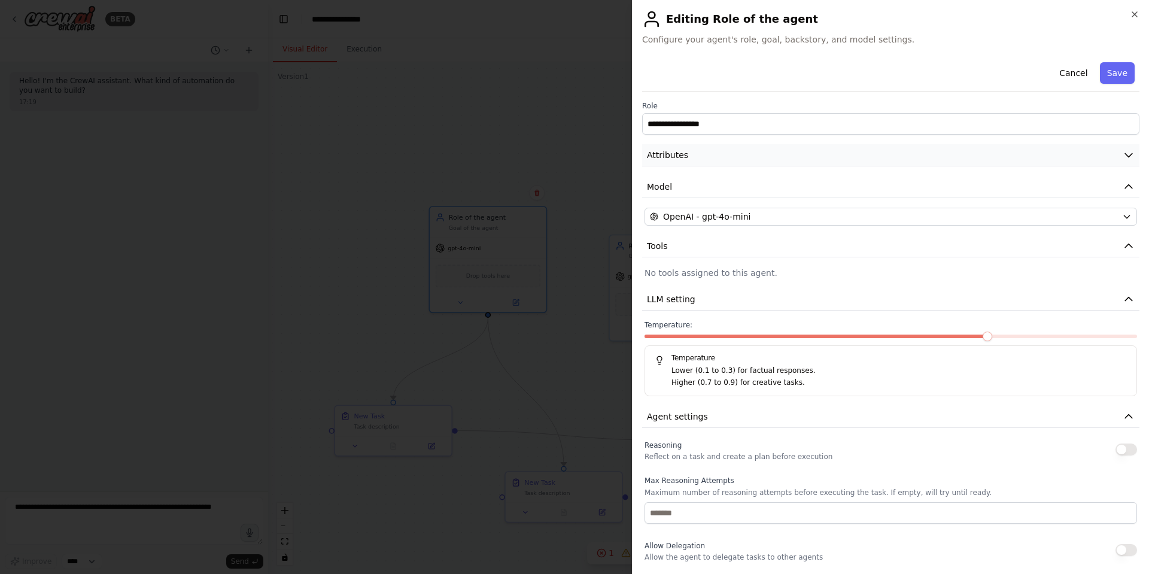
click at [661, 157] on span "Attributes" at bounding box center [667, 155] width 41 height 12
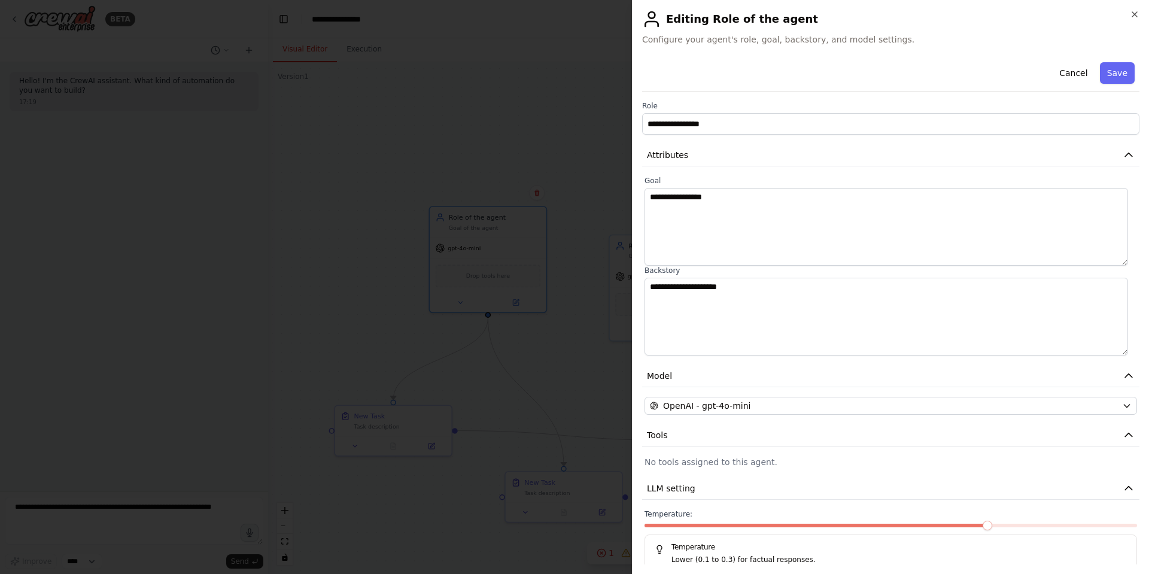
click at [483, 108] on div at bounding box center [574, 287] width 1149 height 574
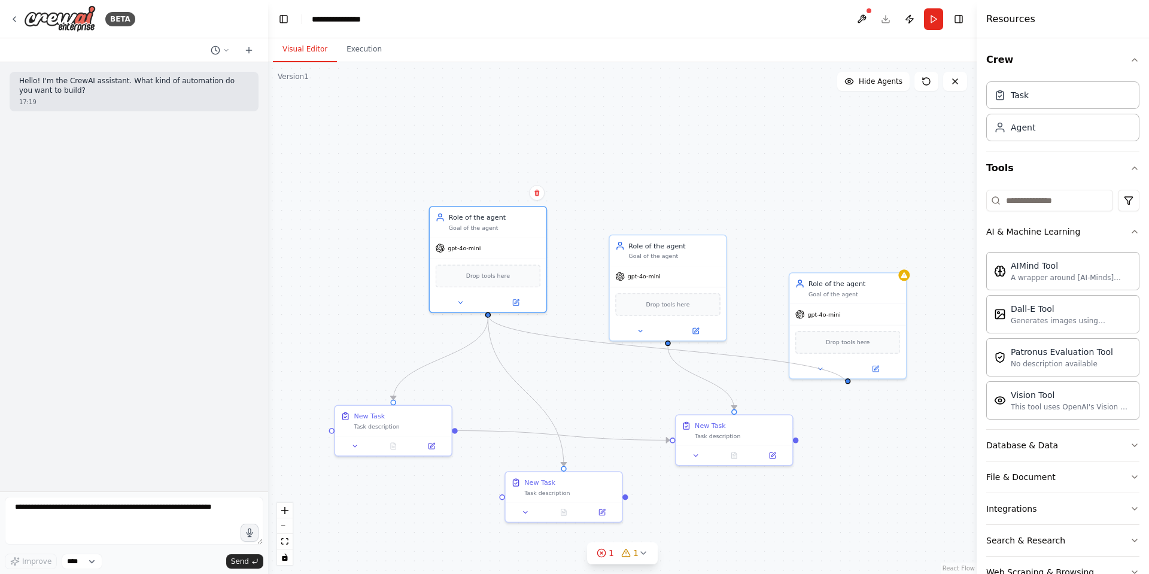
drag, startPoint x: 489, startPoint y: 314, endPoint x: 669, endPoint y: 341, distance: 182.1
click at [669, 341] on div ".deletable-edge-delete-btn { width: 20px; height: 20px; border: 0px solid #ffff…" at bounding box center [622, 317] width 708 height 511
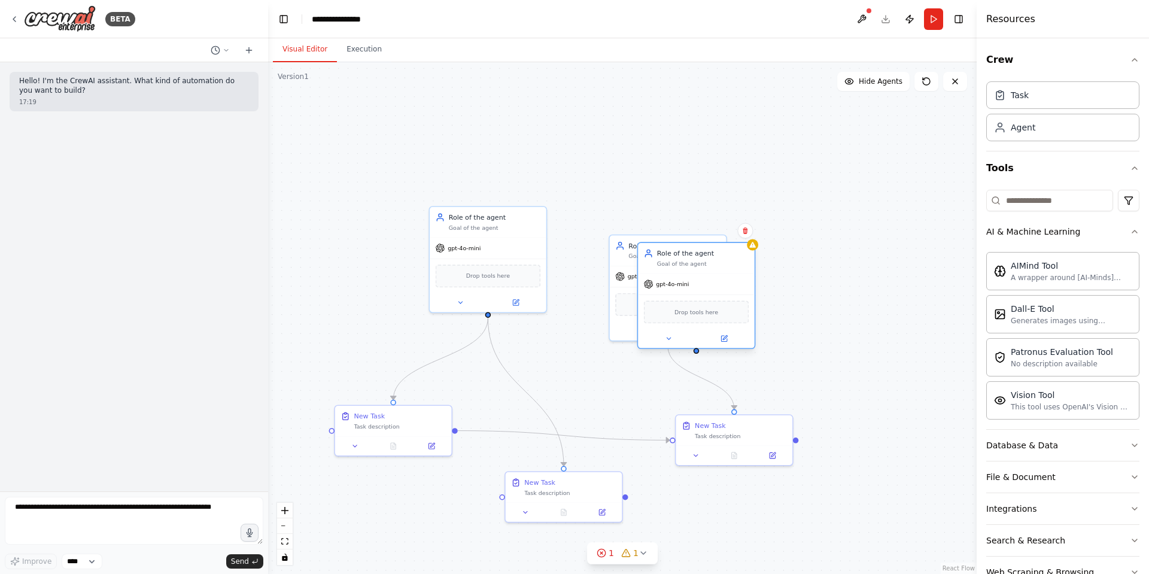
drag, startPoint x: 822, startPoint y: 290, endPoint x: 669, endPoint y: 260, distance: 155.9
click at [669, 260] on div "Goal of the agent" at bounding box center [703, 264] width 92 height 8
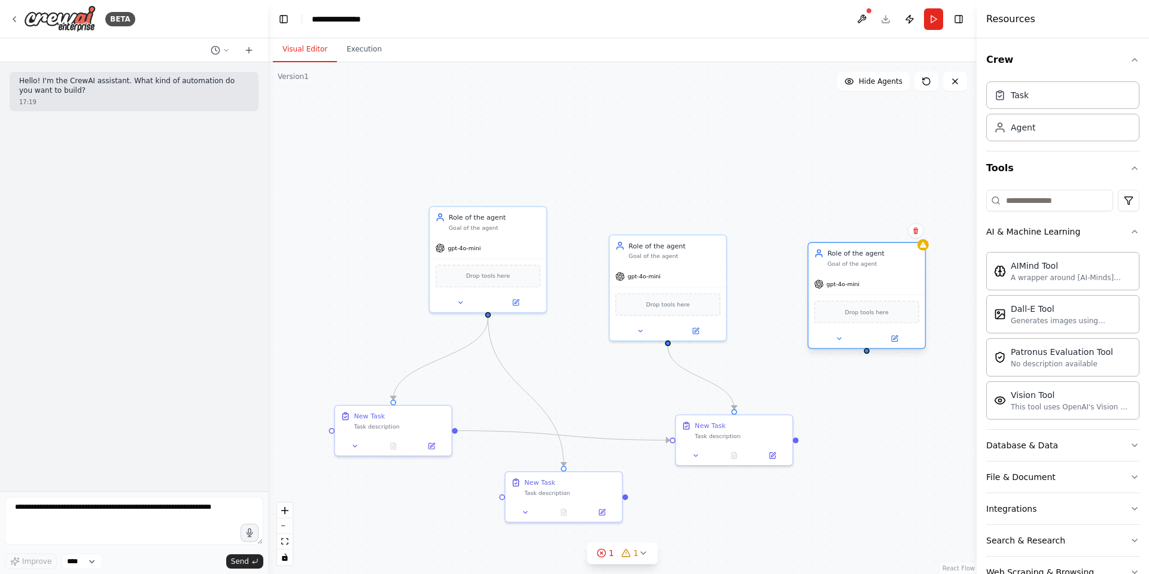
drag, startPoint x: 669, startPoint y: 260, endPoint x: 837, endPoint y: 260, distance: 168.7
click at [837, 260] on div "Goal of the agent" at bounding box center [873, 264] width 92 height 8
click at [894, 342] on icon at bounding box center [894, 338] width 8 height 8
click at [918, 238] on div "Confirm" at bounding box center [915, 231] width 16 height 16
click at [913, 231] on icon at bounding box center [915, 230] width 5 height 7
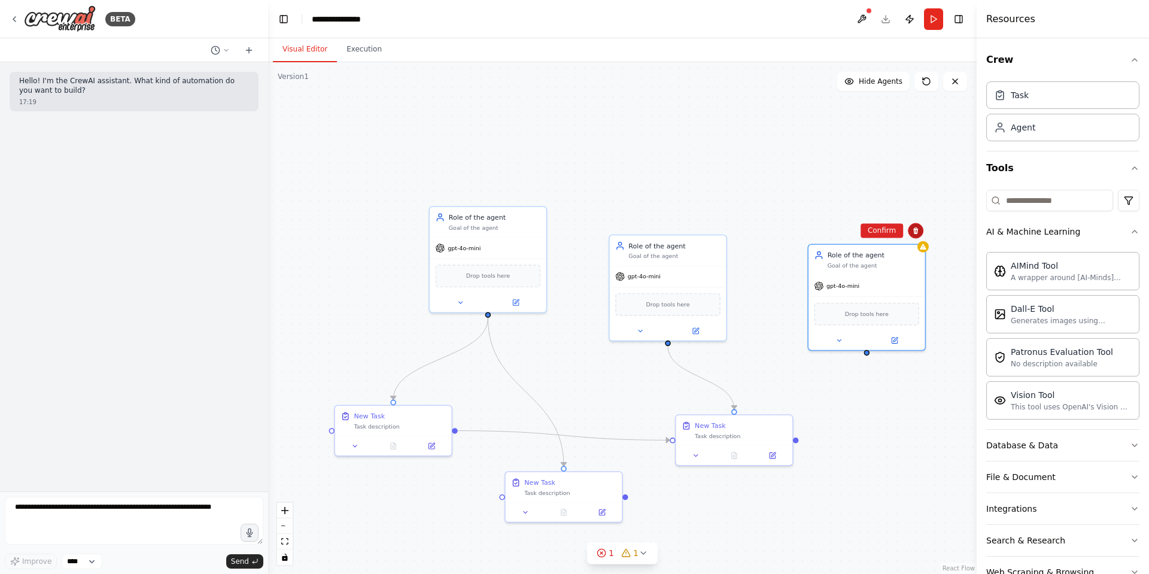
click at [912, 227] on icon at bounding box center [915, 230] width 7 height 7
click at [915, 231] on icon at bounding box center [915, 230] width 5 height 7
click at [887, 230] on button "Confirm" at bounding box center [881, 230] width 42 height 14
click at [643, 328] on button at bounding box center [639, 330] width 53 height 11
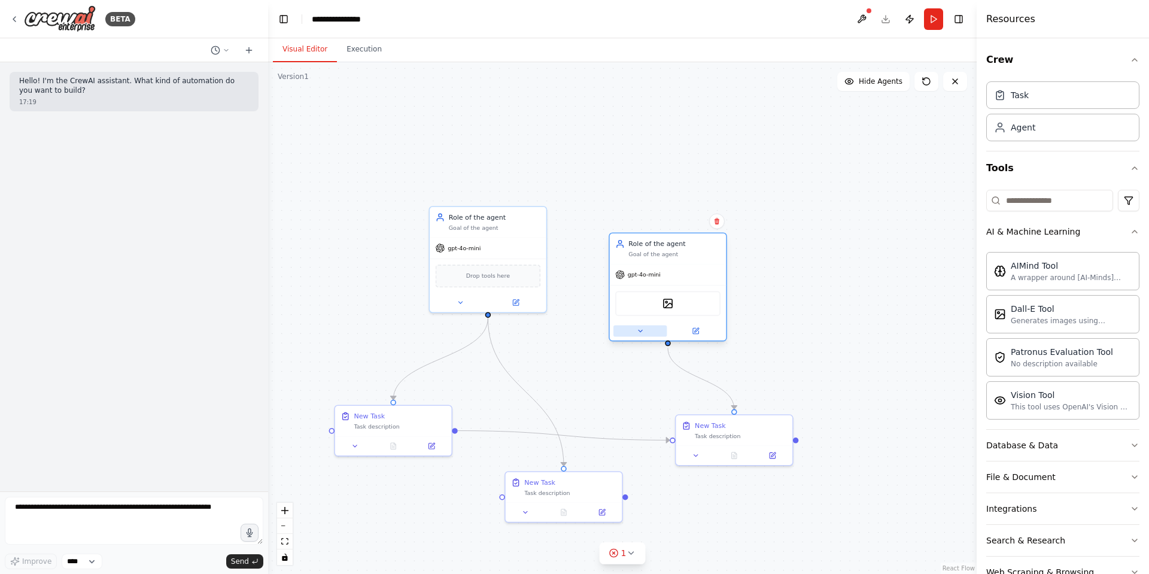
click at [643, 328] on icon at bounding box center [640, 331] width 8 height 8
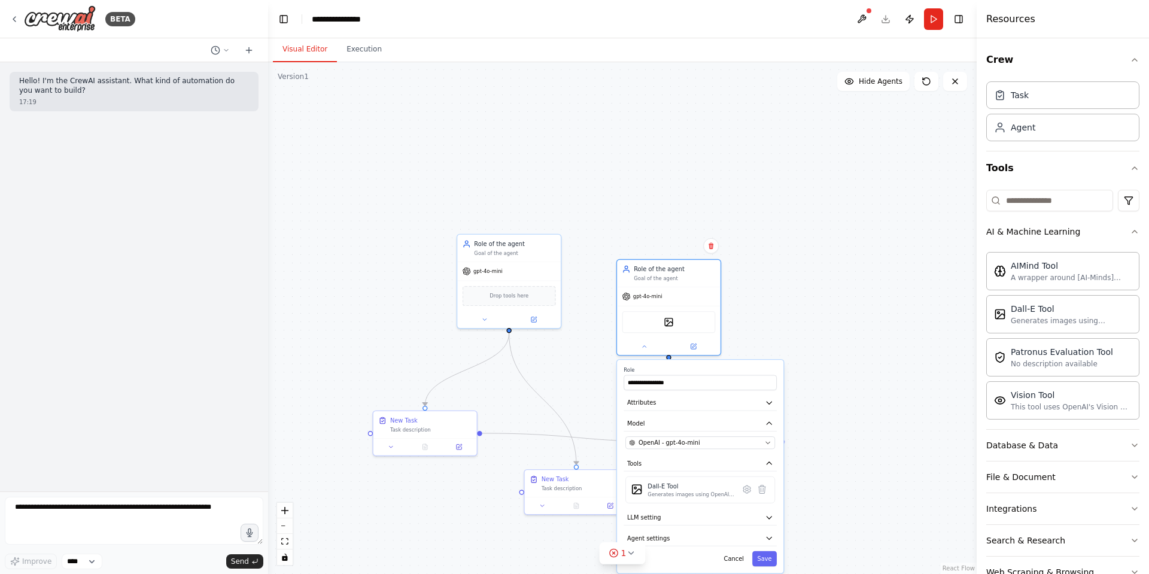
click at [797, 318] on div ".deletable-edge-delete-btn { width: 20px; height: 20px; border: 0px solid #ffff…" at bounding box center [622, 317] width 708 height 511
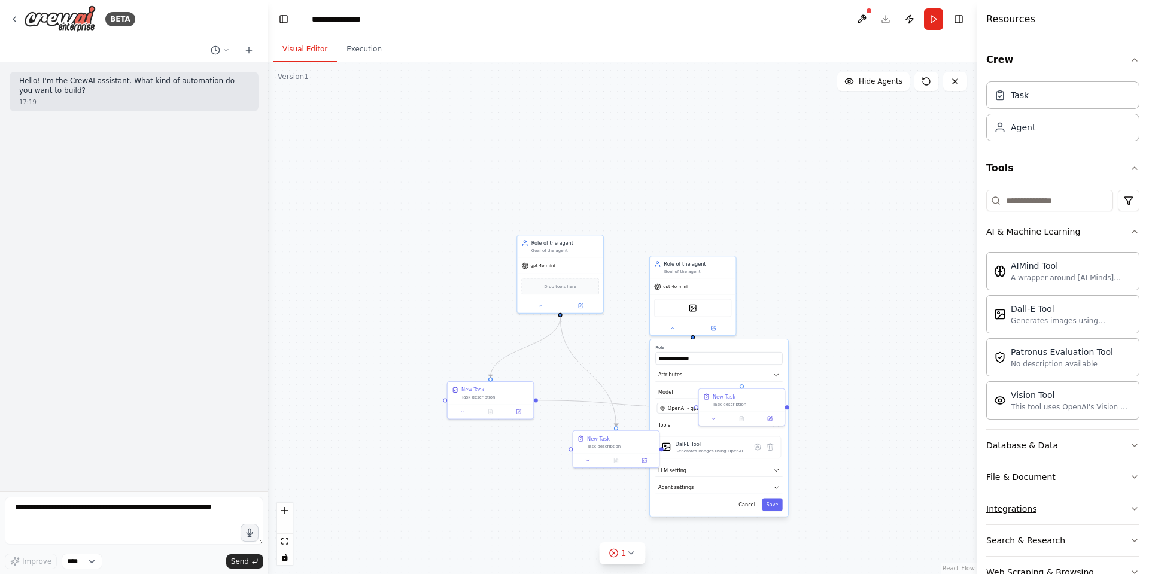
click at [1015, 515] on button "Integrations" at bounding box center [1062, 508] width 153 height 31
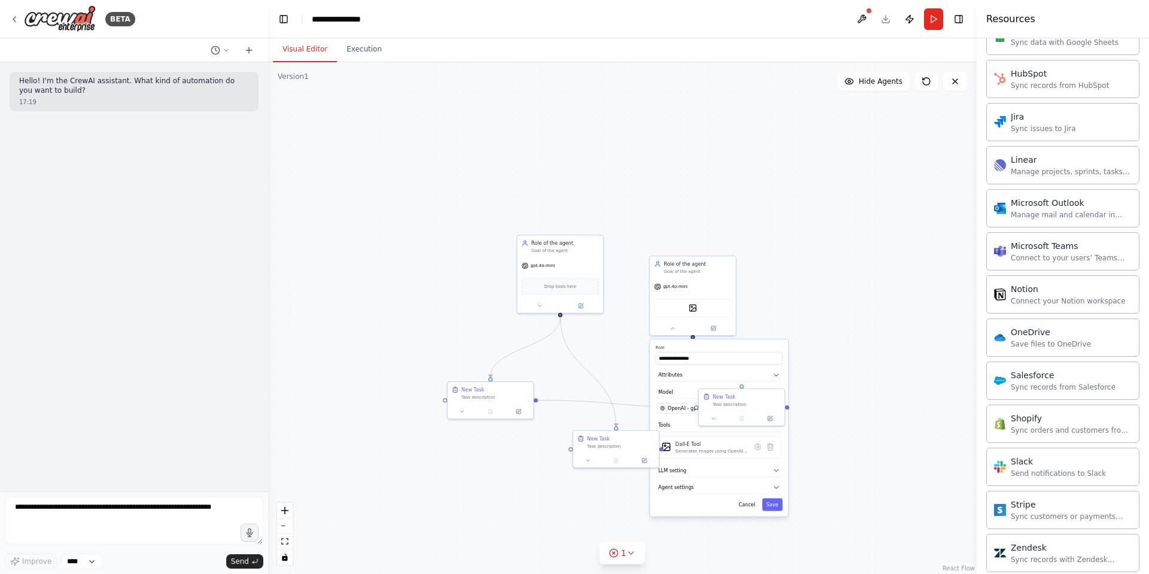
scroll to position [948, 0]
